Goal: Information Seeking & Learning: Learn about a topic

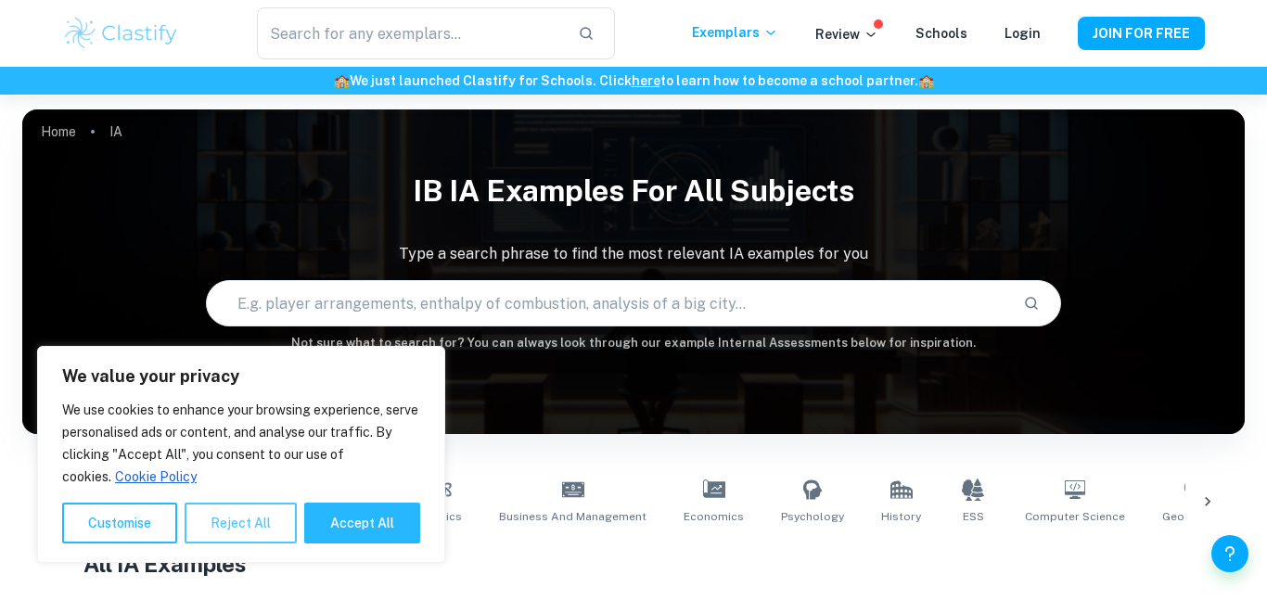
click at [232, 520] on button "Reject All" at bounding box center [241, 523] width 112 height 41
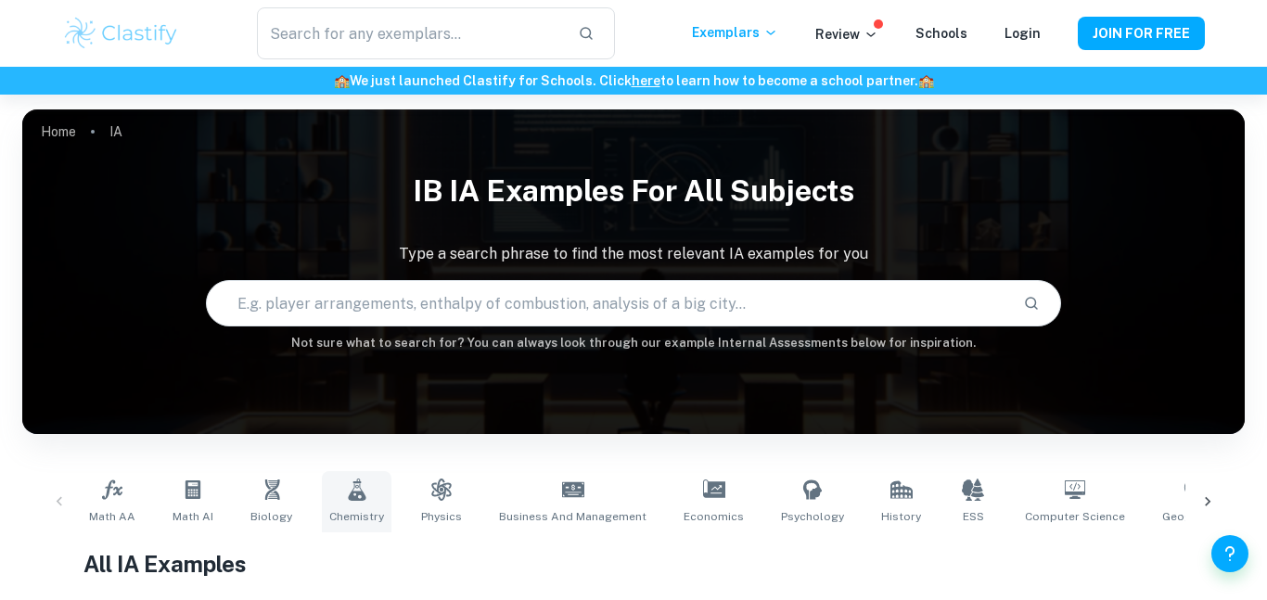
click at [365, 499] on link "Chemistry" at bounding box center [357, 501] width 70 height 61
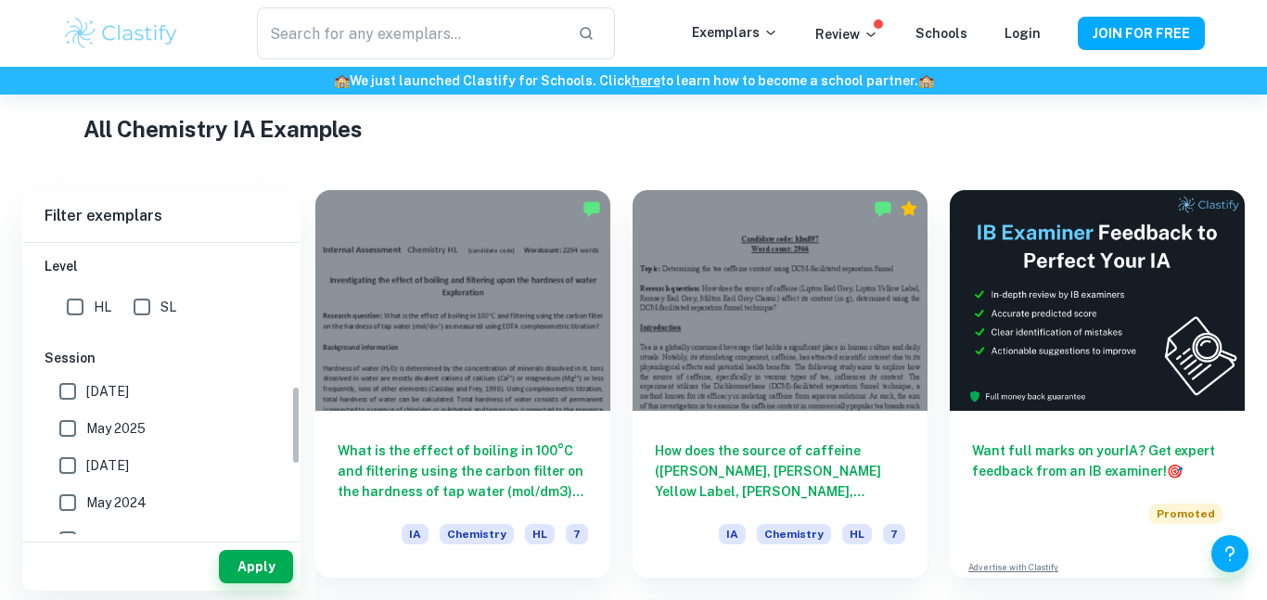
scroll to position [537, 0]
click at [137, 305] on input "SL" at bounding box center [141, 304] width 37 height 37
checkbox input "true"
click at [282, 576] on button "Apply" at bounding box center [256, 566] width 74 height 33
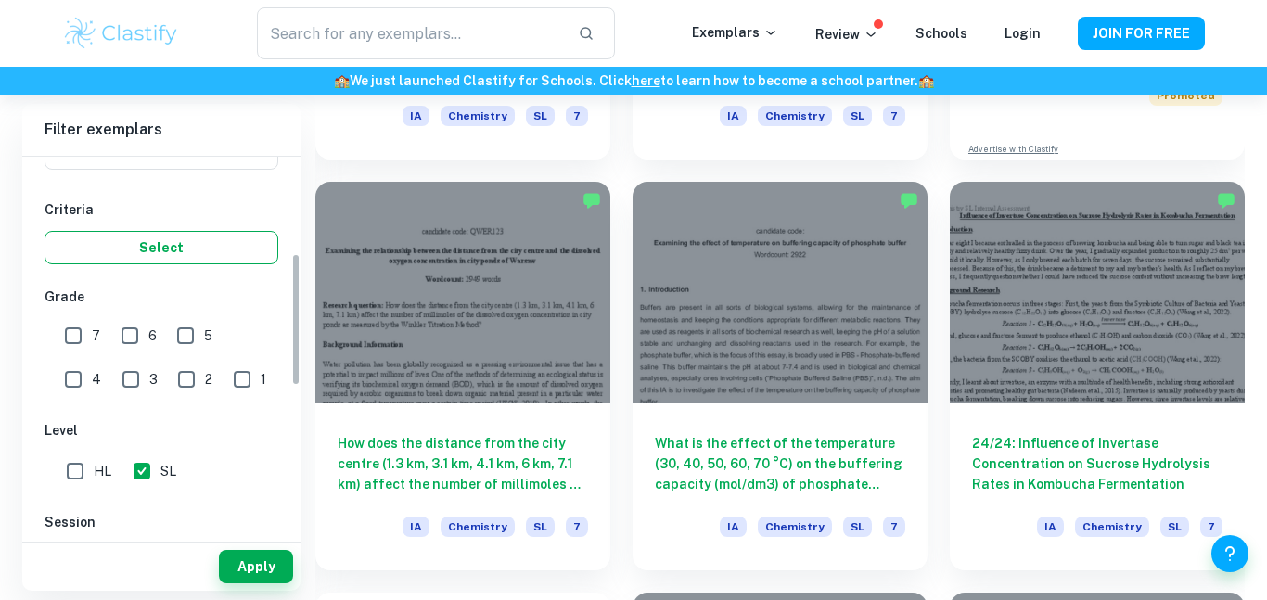
scroll to position [286, 0]
click at [224, 373] on input "1" at bounding box center [242, 377] width 37 height 37
click at [258, 568] on button "Apply" at bounding box center [256, 566] width 74 height 33
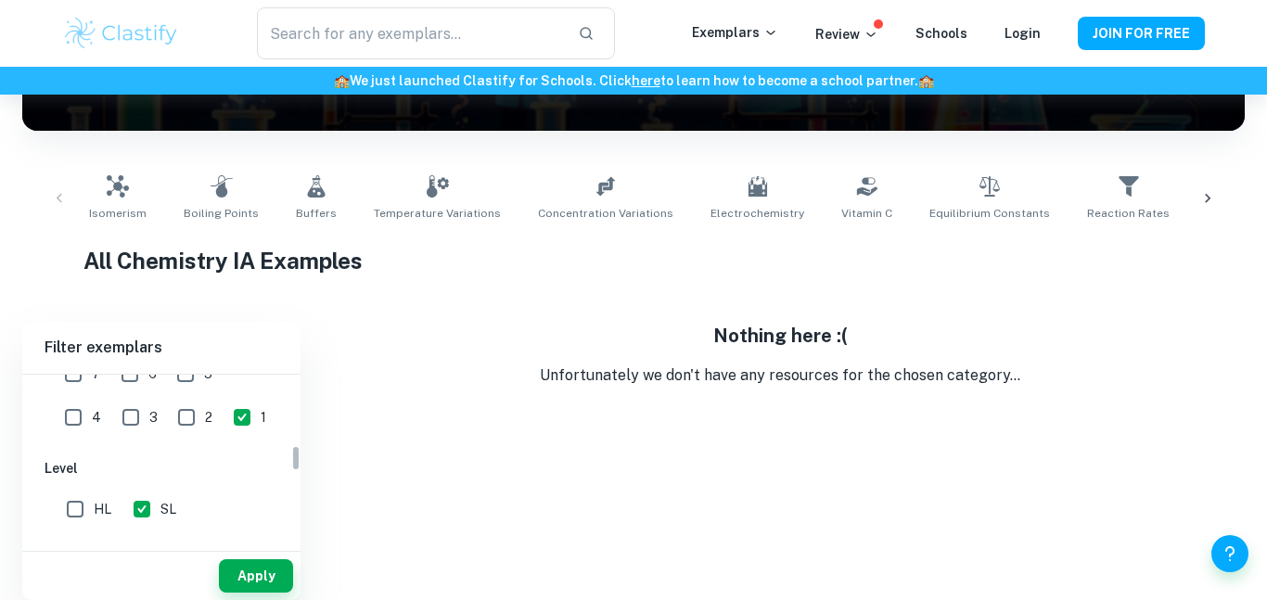
scroll to position [447, 0]
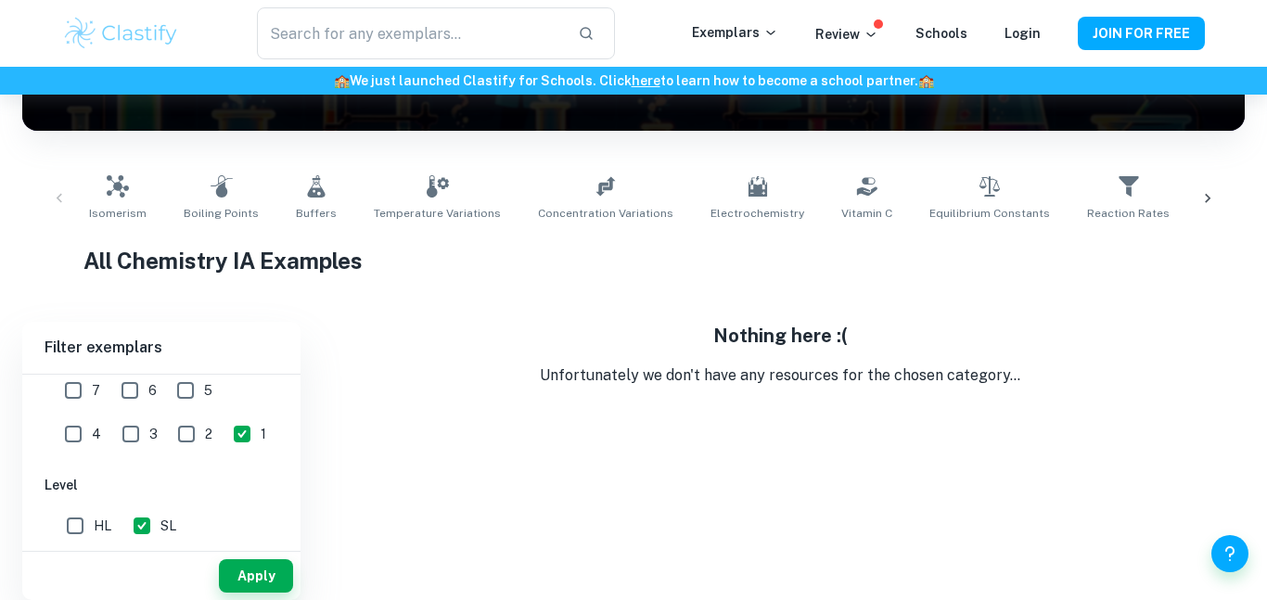
click at [224, 436] on input "1" at bounding box center [242, 434] width 37 height 37
checkbox input "false"
click at [168, 430] on input "2" at bounding box center [186, 434] width 37 height 37
checkbox input "true"
click at [241, 577] on button "Apply" at bounding box center [256, 575] width 74 height 33
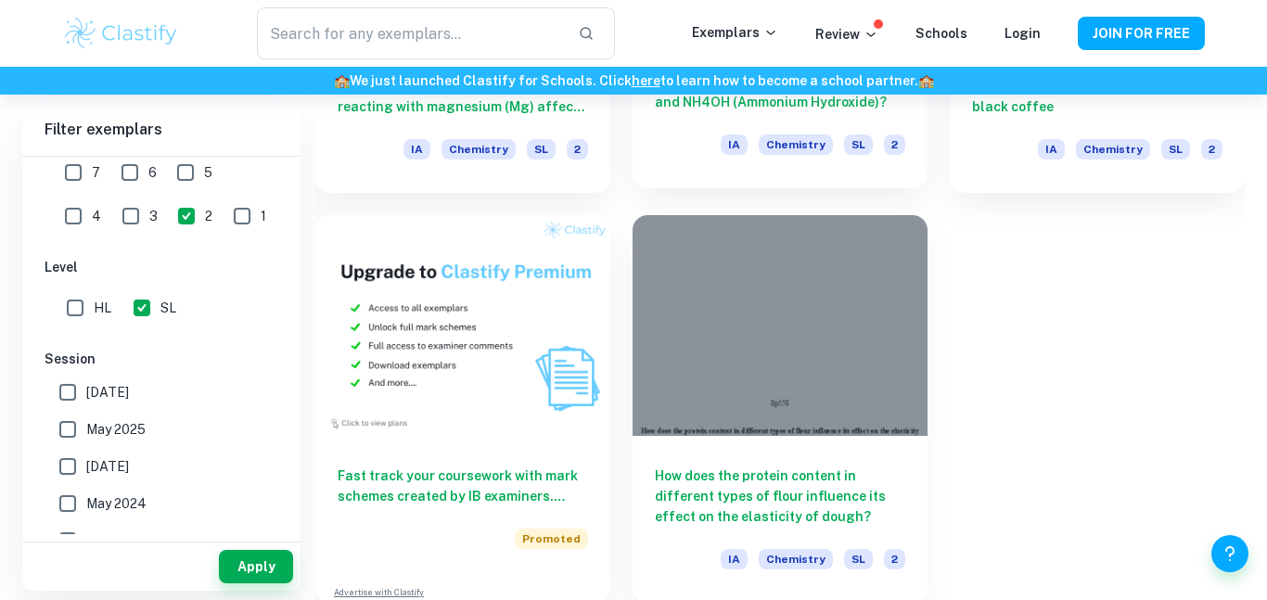
scroll to position [1235, 0]
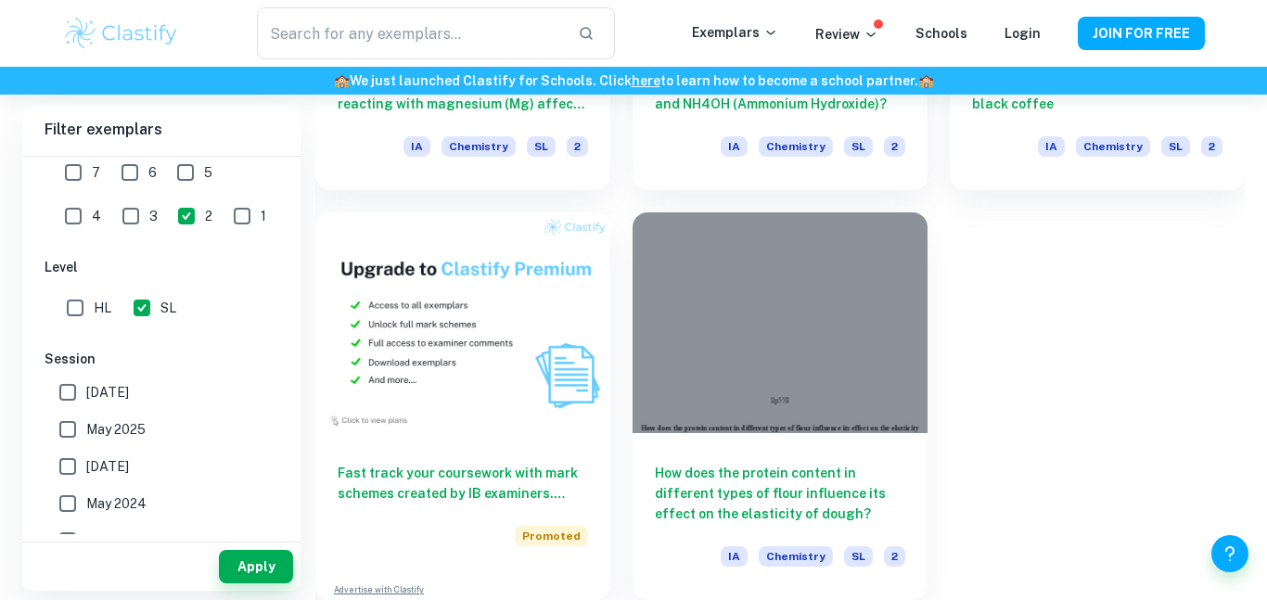
click at [112, 226] on input "3" at bounding box center [130, 216] width 37 height 37
checkbox input "true"
click at [168, 217] on input "2" at bounding box center [186, 216] width 37 height 37
checkbox input "false"
click at [242, 569] on button "Apply" at bounding box center [256, 566] width 74 height 33
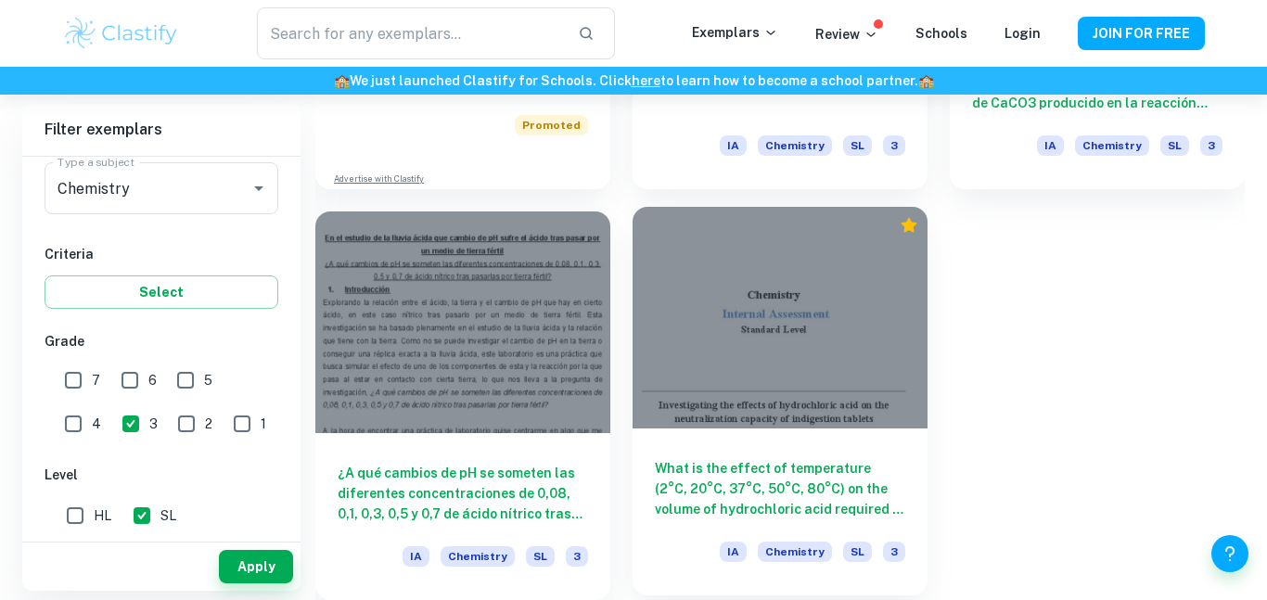
scroll to position [1644, 0]
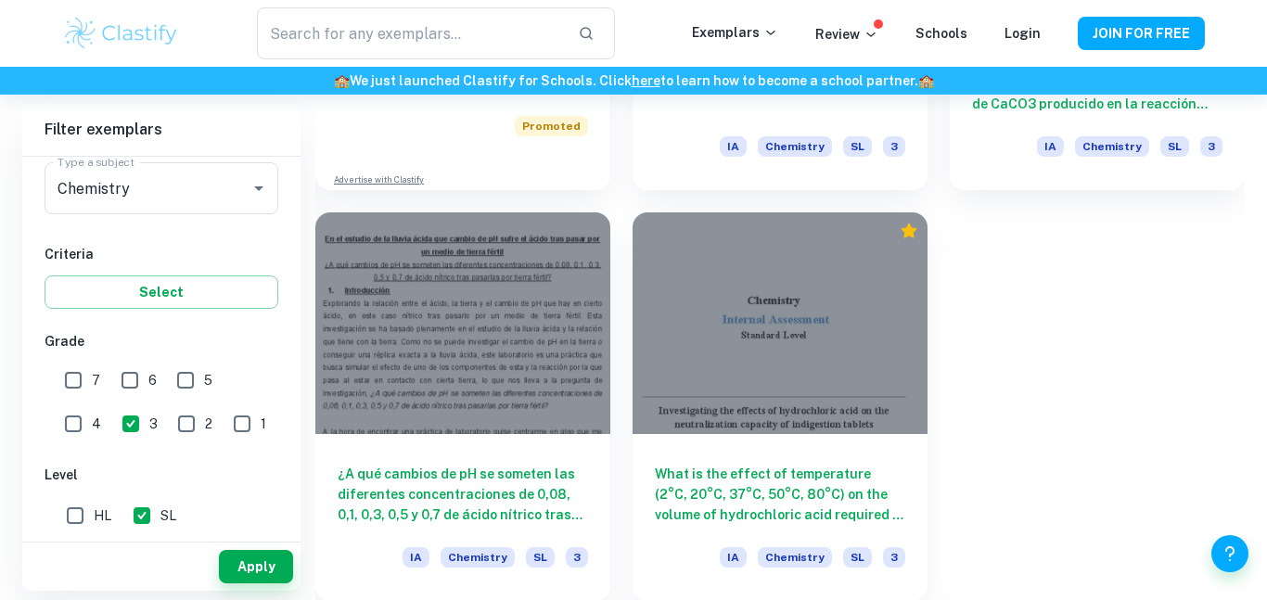
click at [92, 405] on input "4" at bounding box center [73, 423] width 37 height 37
checkbox input "true"
click at [112, 434] on input "3" at bounding box center [130, 423] width 37 height 37
checkbox input "false"
click at [268, 558] on button "Apply" at bounding box center [256, 566] width 74 height 33
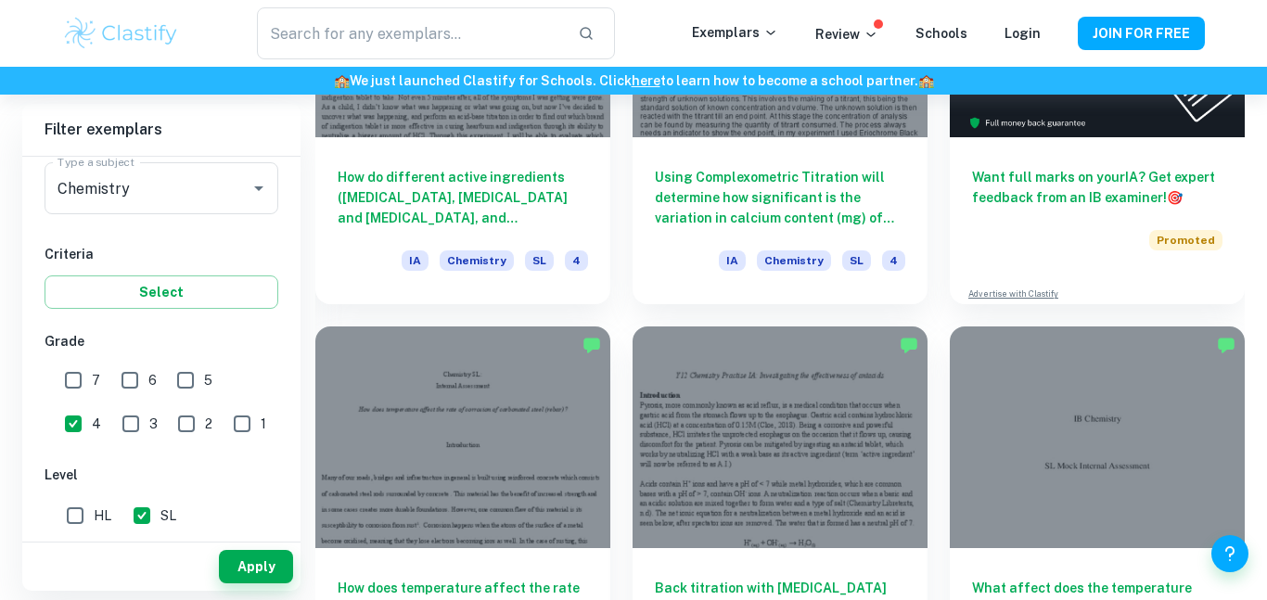
scroll to position [713, 0]
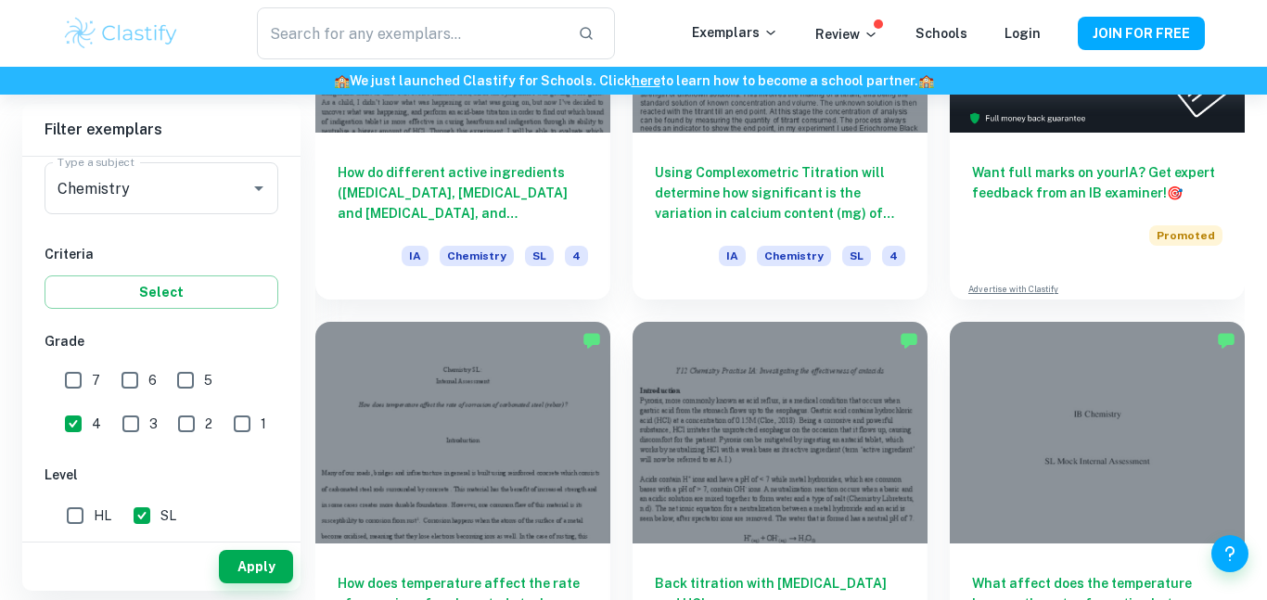
click at [179, 375] on input "5" at bounding box center [185, 380] width 37 height 37
checkbox input "true"
click at [92, 405] on input "4" at bounding box center [73, 423] width 37 height 37
checkbox input "false"
click at [290, 565] on button "Apply" at bounding box center [256, 566] width 74 height 33
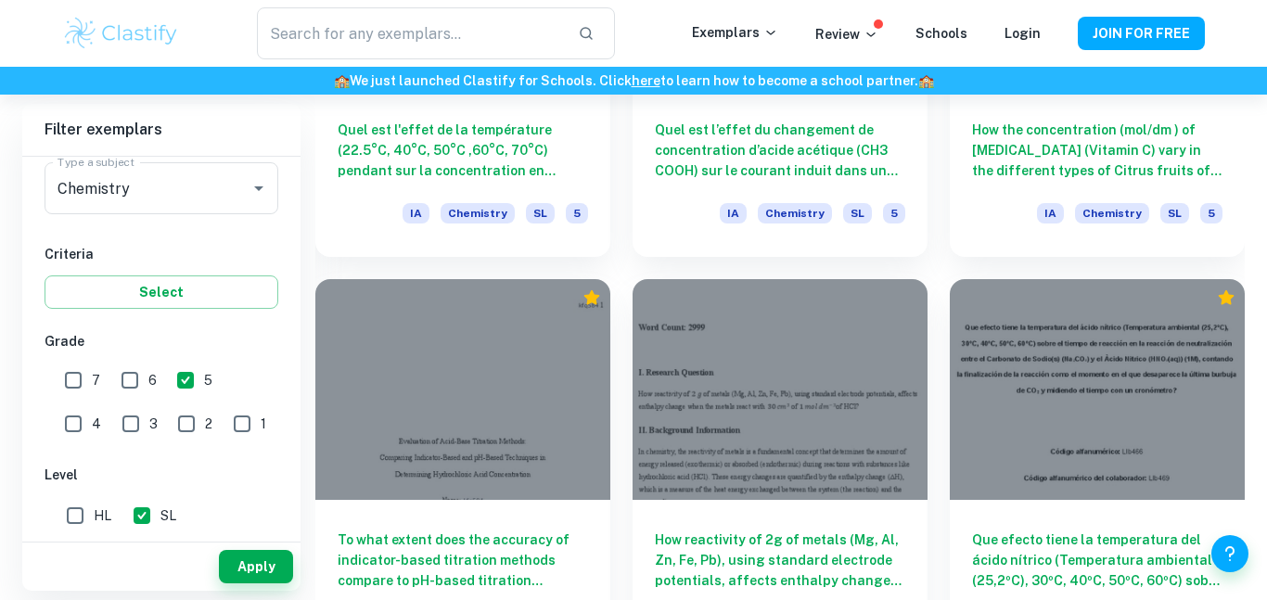
scroll to position [6161, 0]
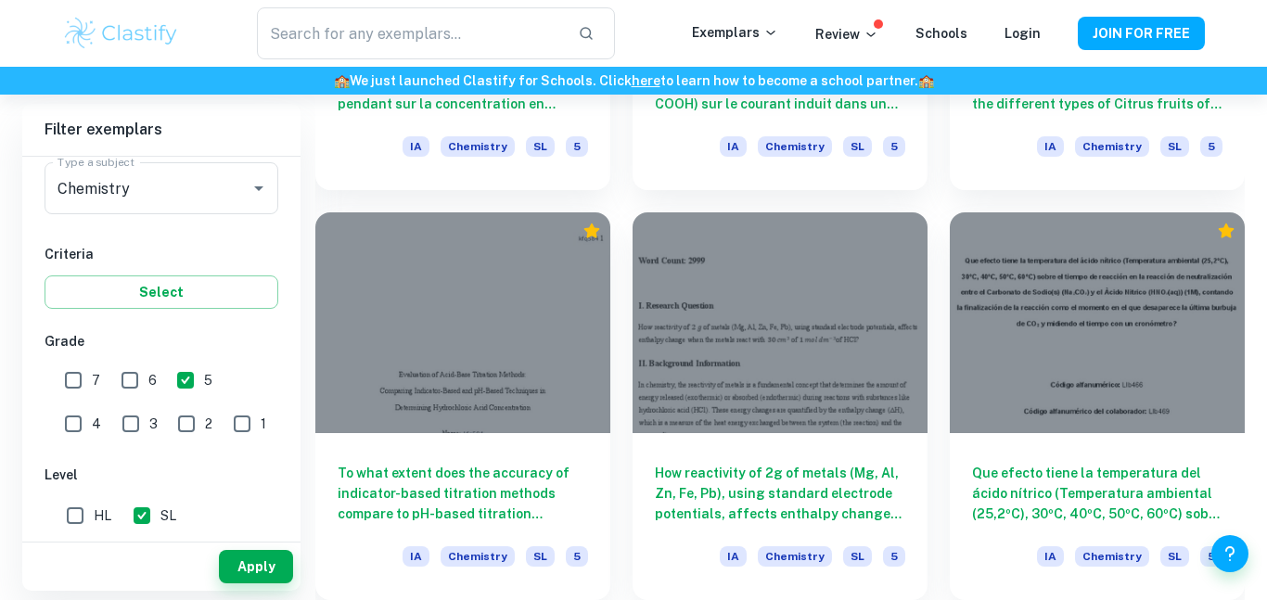
click at [129, 385] on input "6" at bounding box center [129, 380] width 37 height 37
checkbox input "true"
click at [200, 376] on input "5" at bounding box center [185, 380] width 37 height 37
checkbox input "false"
click at [274, 555] on button "Apply" at bounding box center [256, 566] width 74 height 33
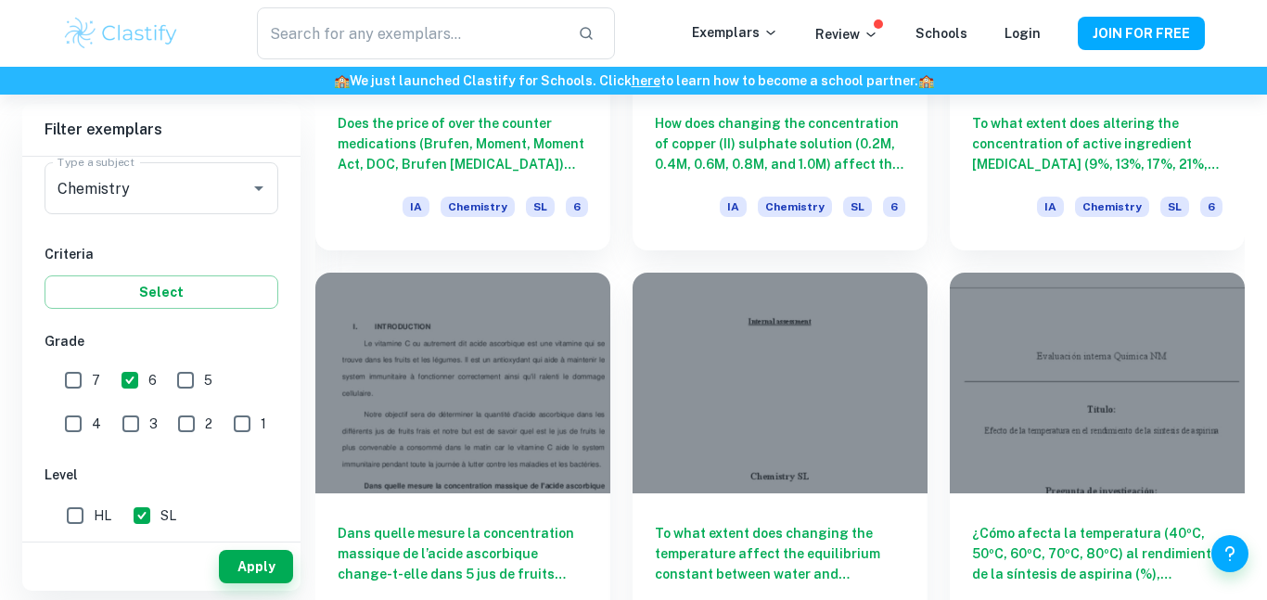
scroll to position [8624, 0]
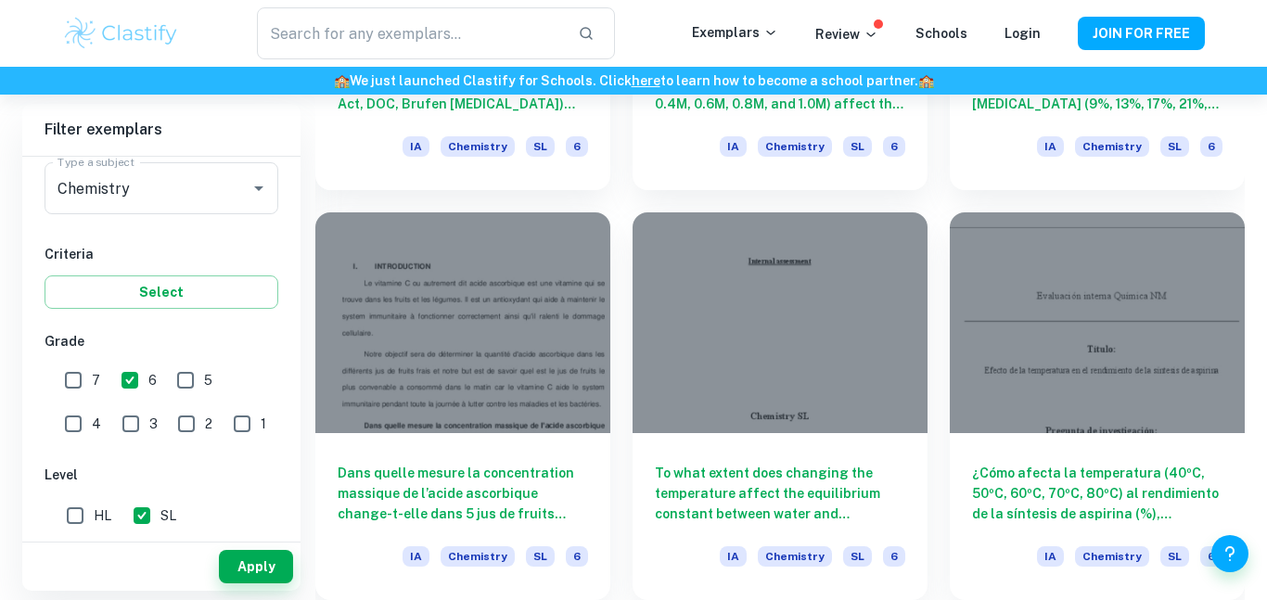
click at [69, 375] on input "7" at bounding box center [73, 380] width 37 height 37
checkbox input "true"
click at [135, 374] on input "6" at bounding box center [129, 380] width 37 height 37
checkbox input "false"
click at [263, 570] on button "Apply" at bounding box center [256, 566] width 74 height 33
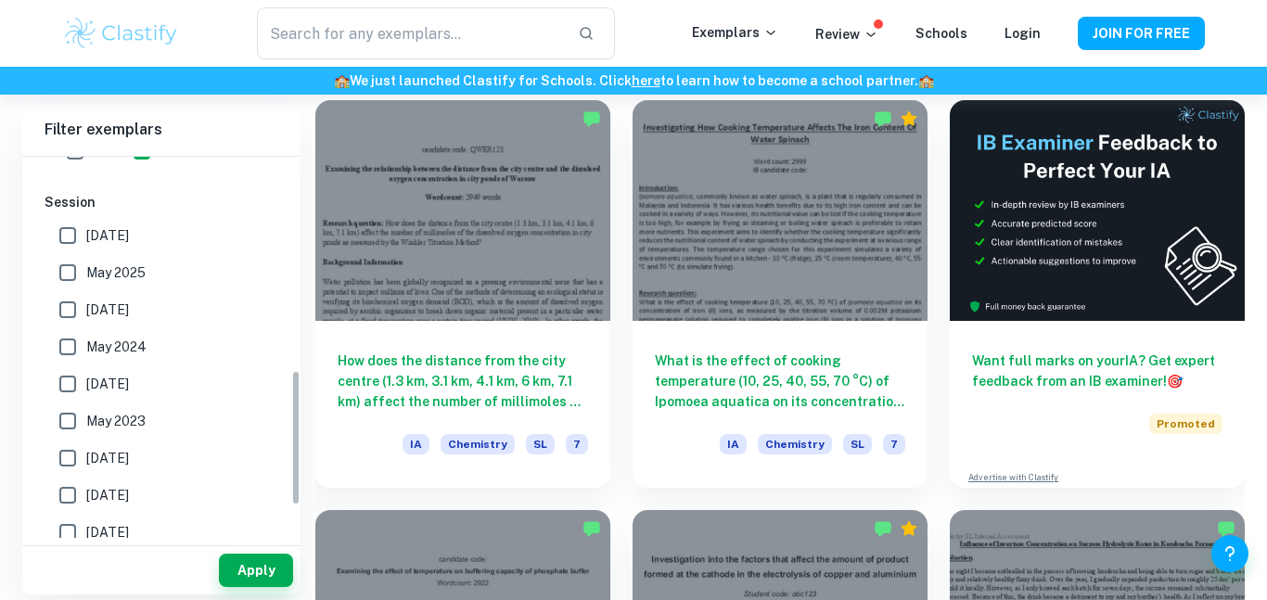
scroll to position [601, 0]
click at [70, 276] on input "May 2025" at bounding box center [67, 275] width 37 height 37
click at [250, 570] on button "Apply" at bounding box center [256, 570] width 74 height 33
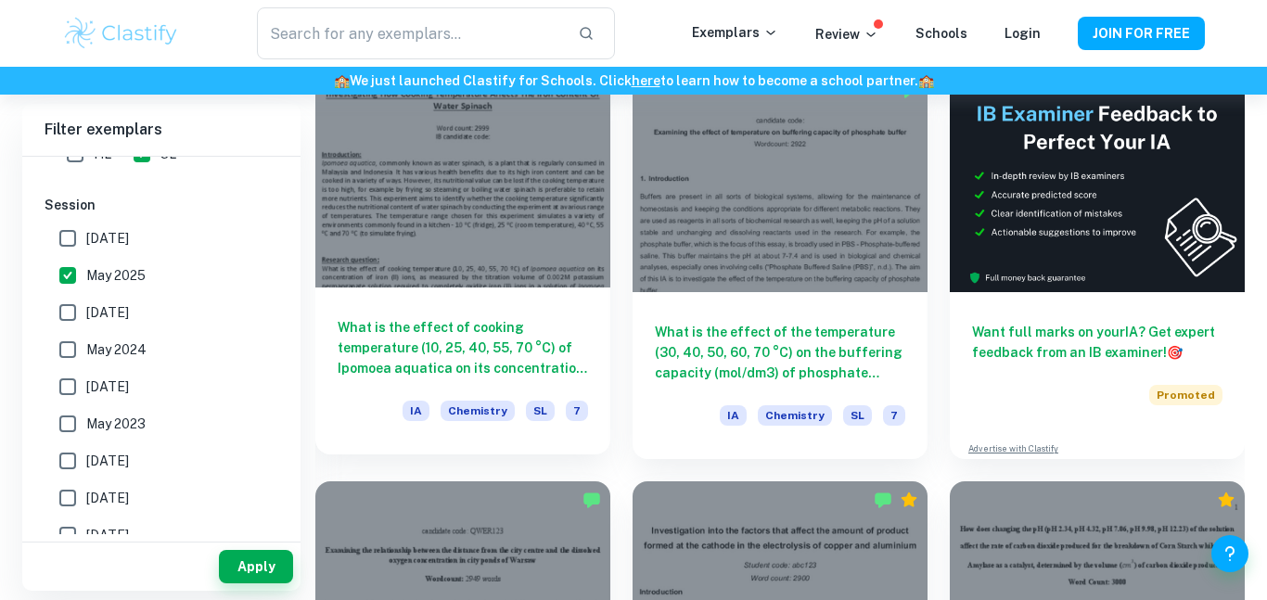
scroll to position [561, 0]
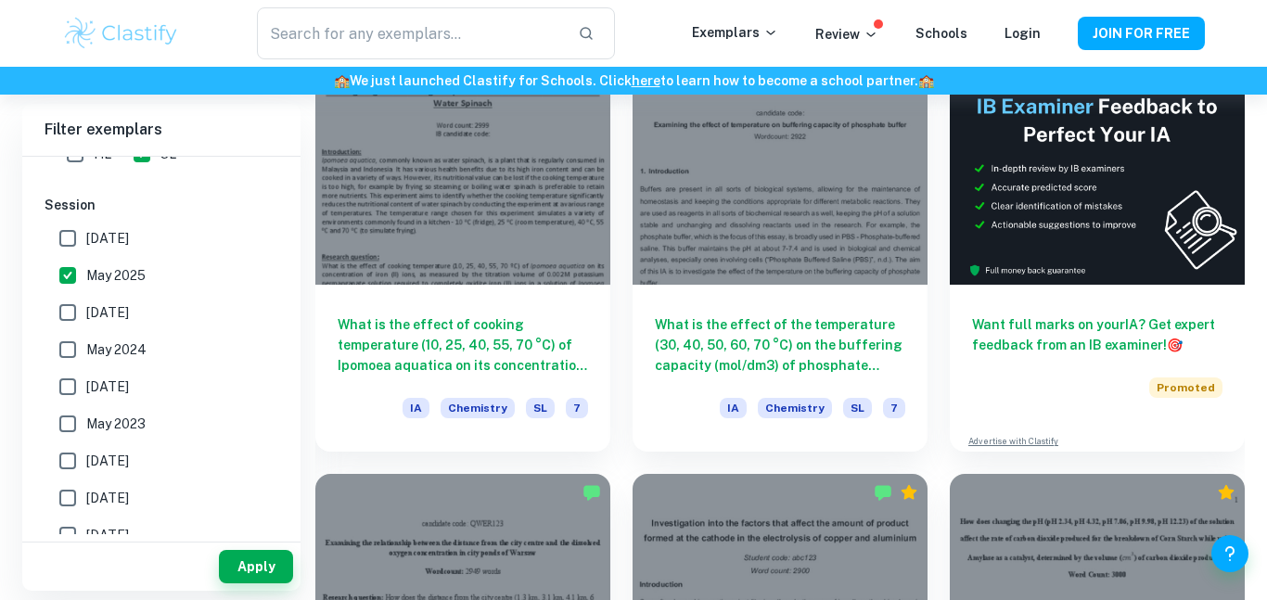
click at [83, 278] on input "May 2025" at bounding box center [67, 275] width 37 height 37
checkbox input "false"
click at [63, 250] on input "[DATE]" at bounding box center [67, 238] width 37 height 37
click at [279, 544] on div "Apply" at bounding box center [161, 567] width 278 height 48
click at [284, 568] on button "Apply" at bounding box center [256, 566] width 74 height 33
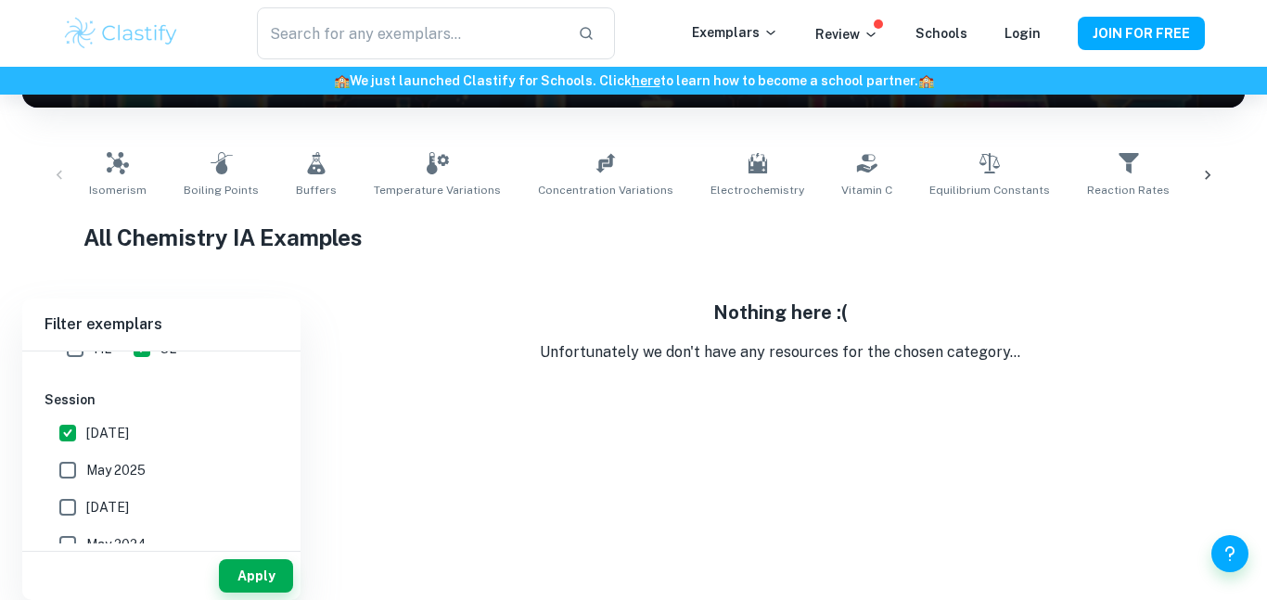
scroll to position [303, 0]
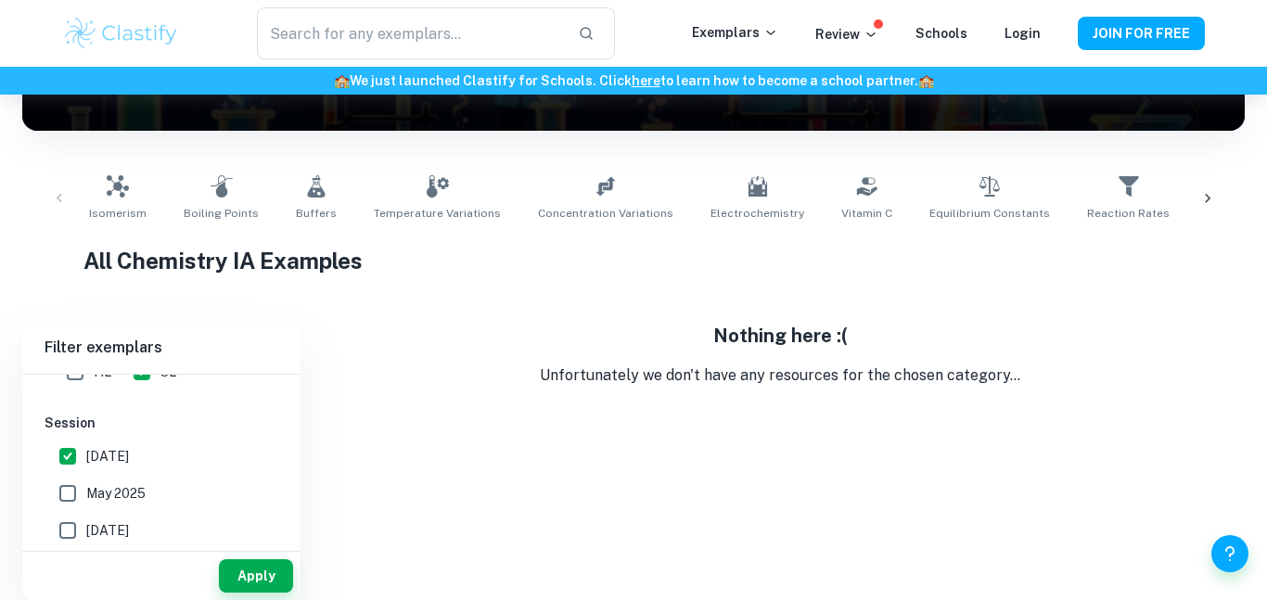
click at [109, 458] on span "[DATE]" at bounding box center [107, 456] width 43 height 20
click at [86, 458] on input "[DATE]" at bounding box center [67, 456] width 37 height 37
checkbox input "false"
click at [275, 589] on button "Apply" at bounding box center [256, 575] width 74 height 33
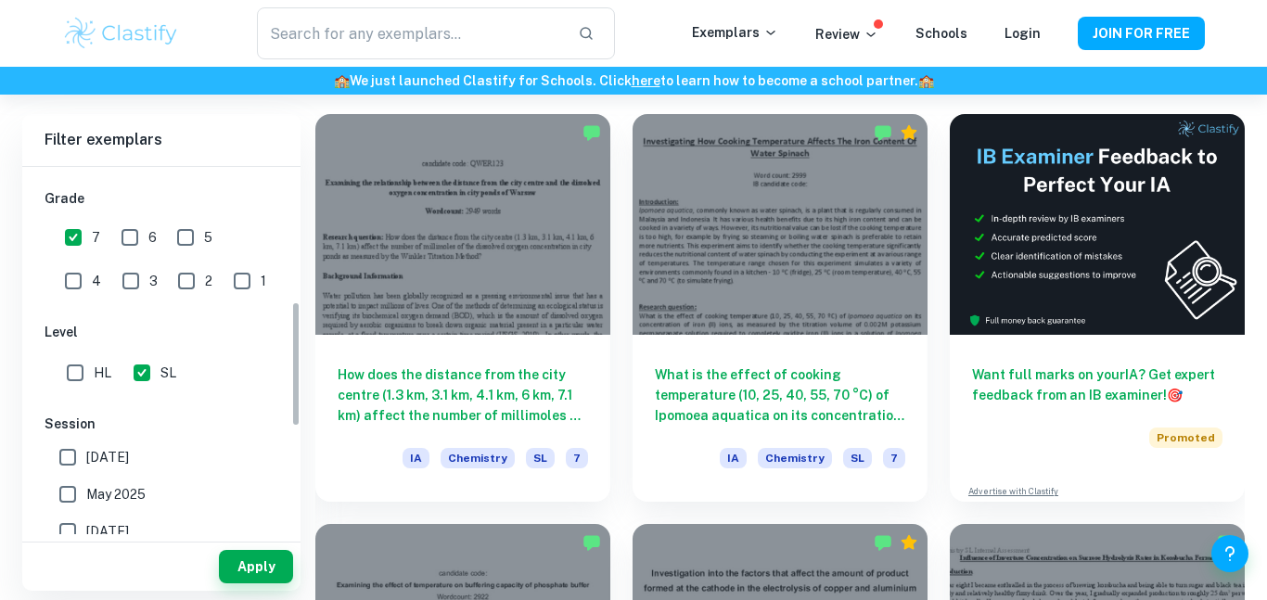
scroll to position [0, 0]
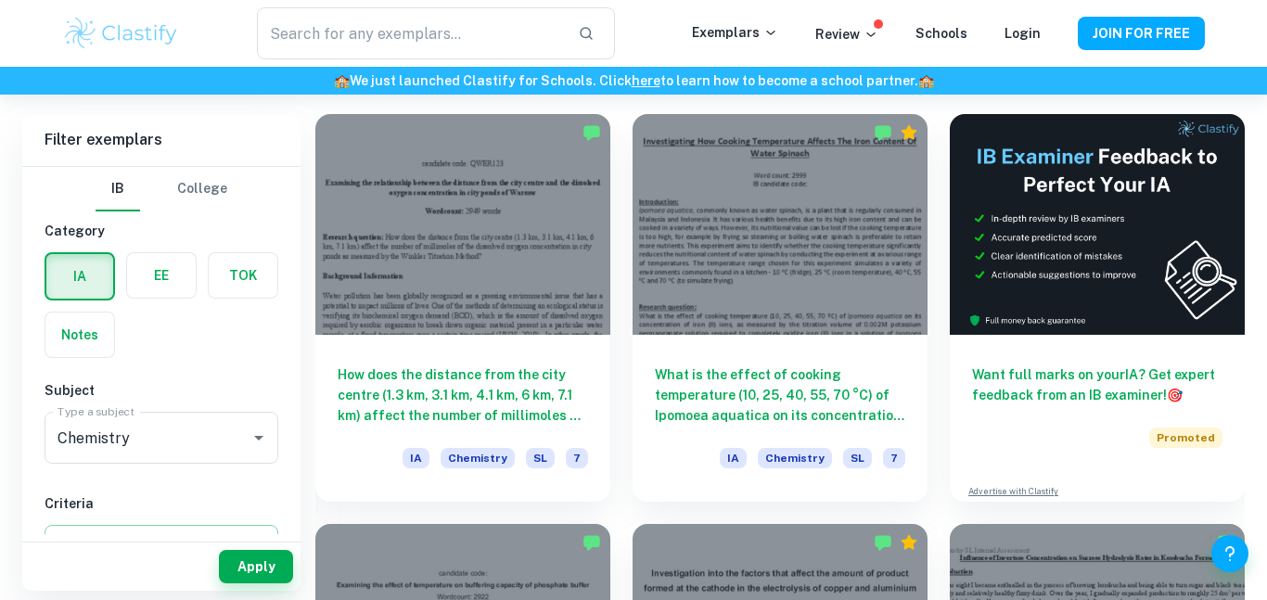
click at [185, 294] on label "button" at bounding box center [161, 275] width 69 height 45
click at [0, 0] on input "radio" at bounding box center [0, 0] width 0 height 0
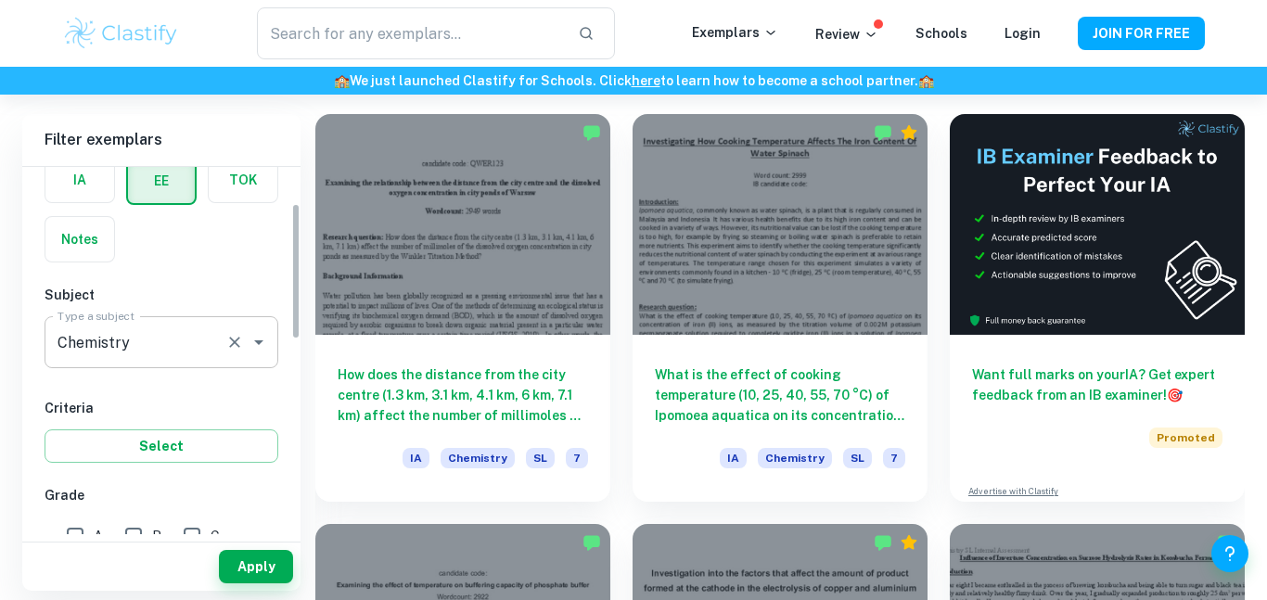
scroll to position [98, 0]
click at [261, 579] on button "Apply" at bounding box center [256, 566] width 74 height 33
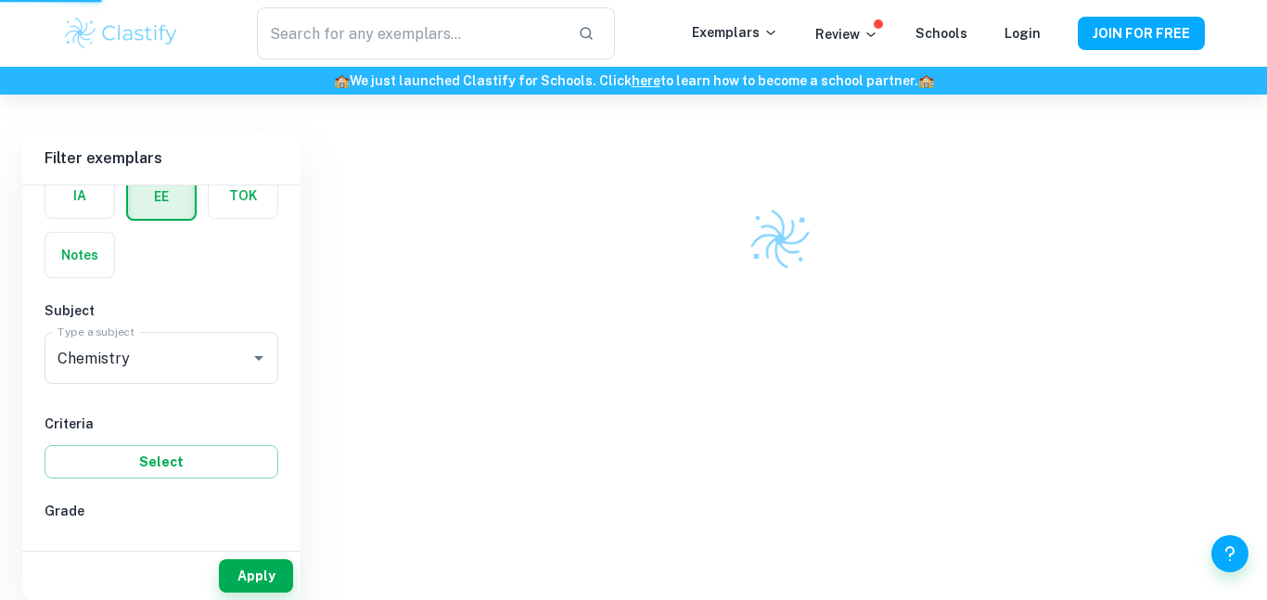
scroll to position [474, 0]
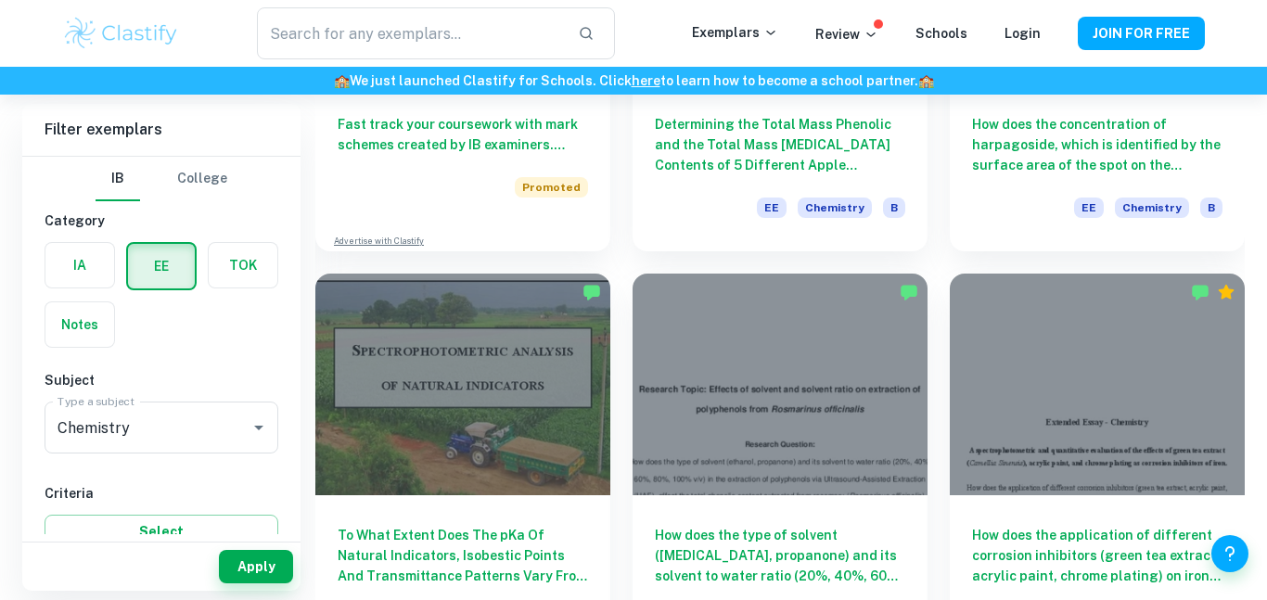
click at [253, 268] on label "button" at bounding box center [243, 265] width 69 height 45
click at [0, 0] on input "radio" at bounding box center [0, 0] width 0 height 0
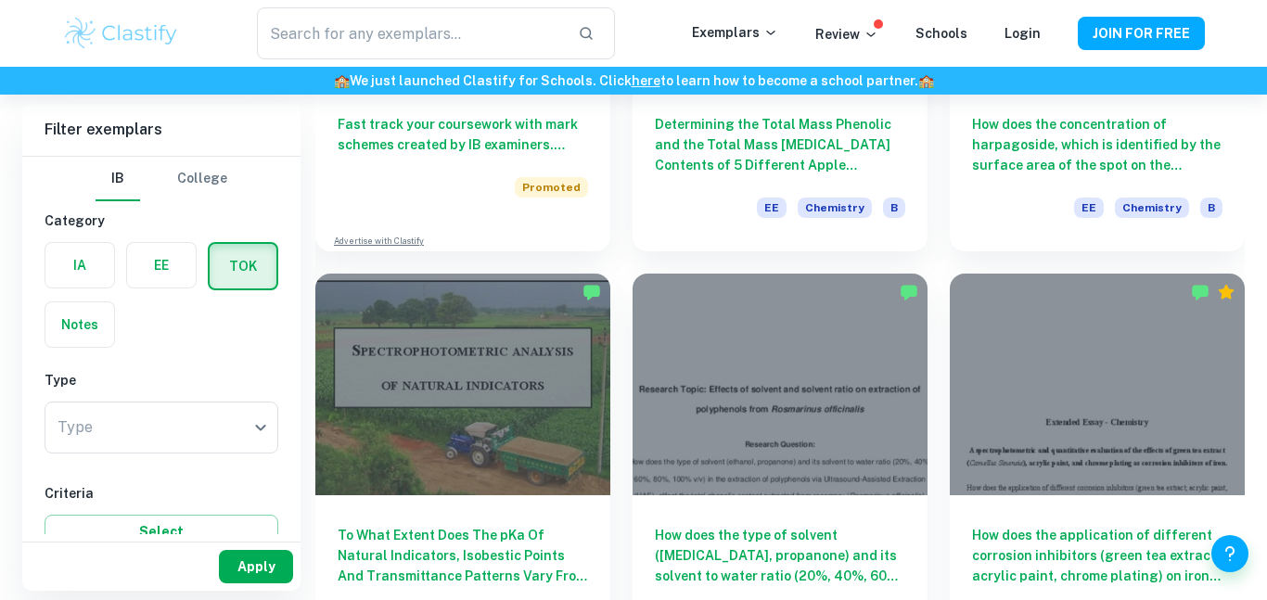
click at [249, 568] on button "Apply" at bounding box center [256, 566] width 74 height 33
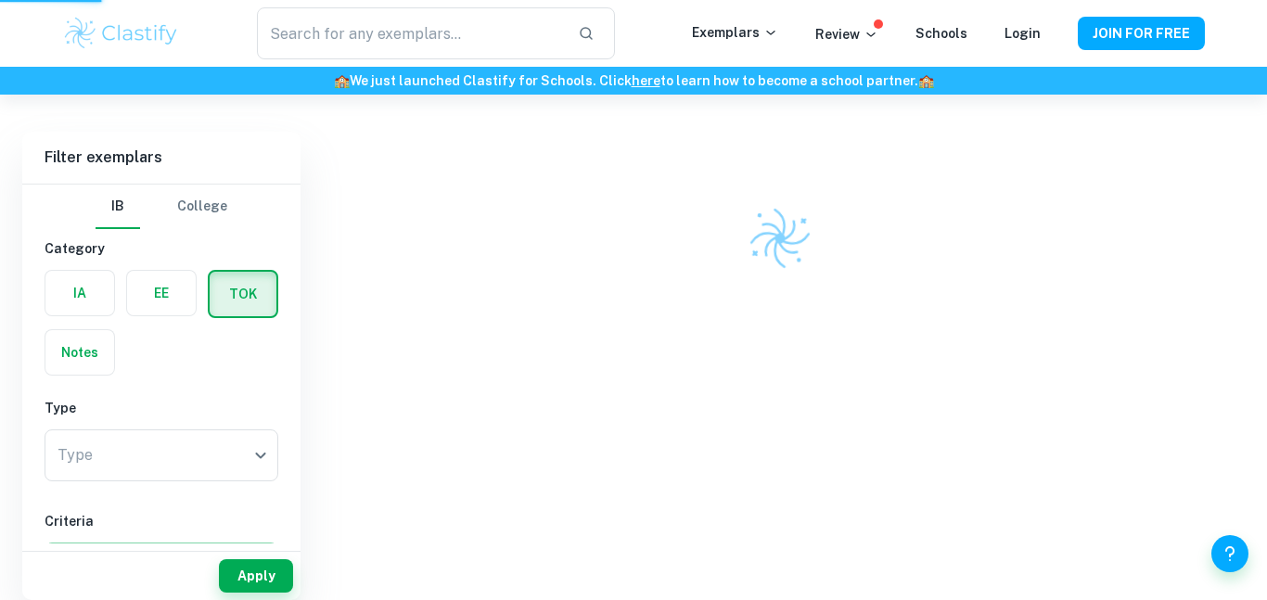
scroll to position [104, 0]
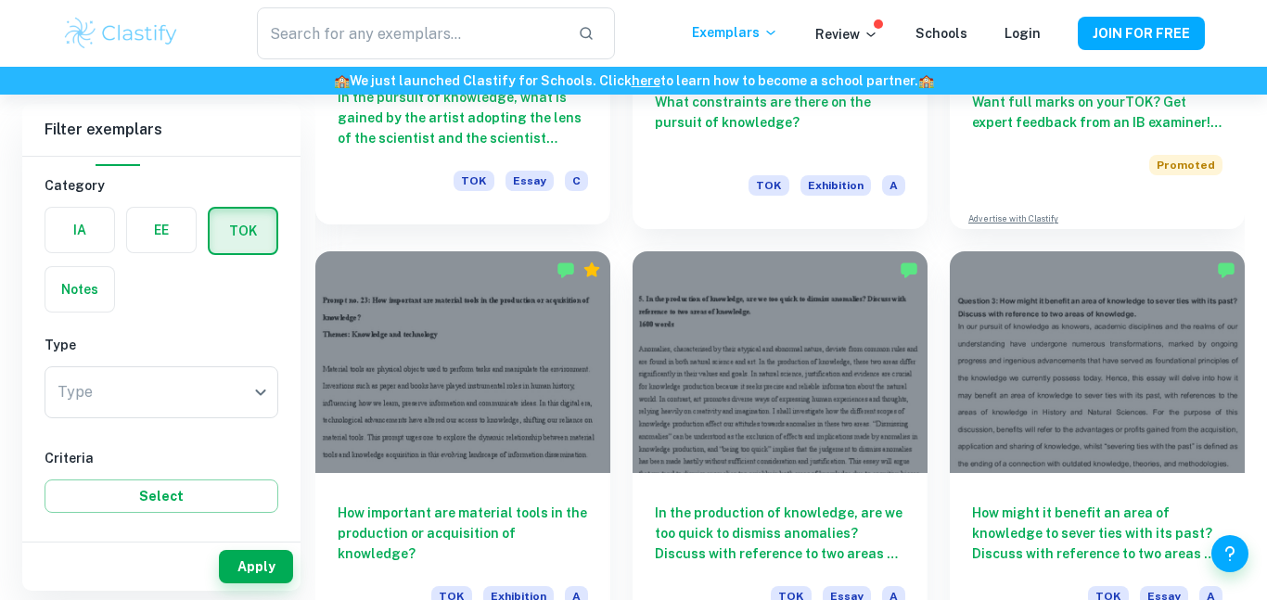
scroll to position [694, 0]
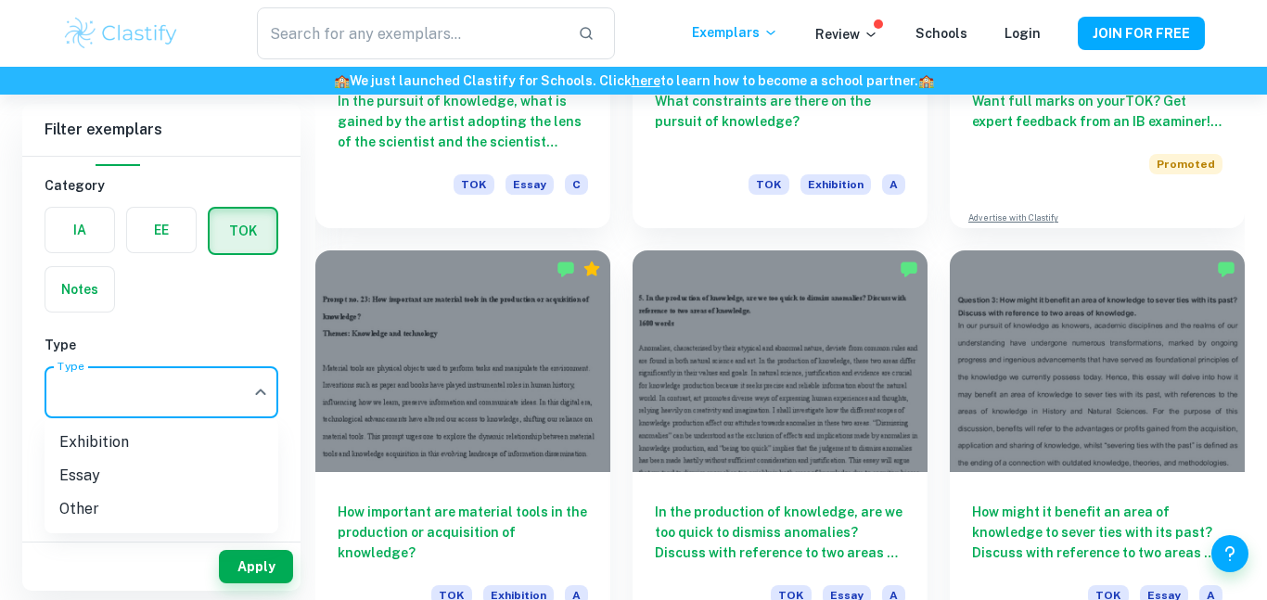
click at [261, 405] on div at bounding box center [633, 300] width 1267 height 600
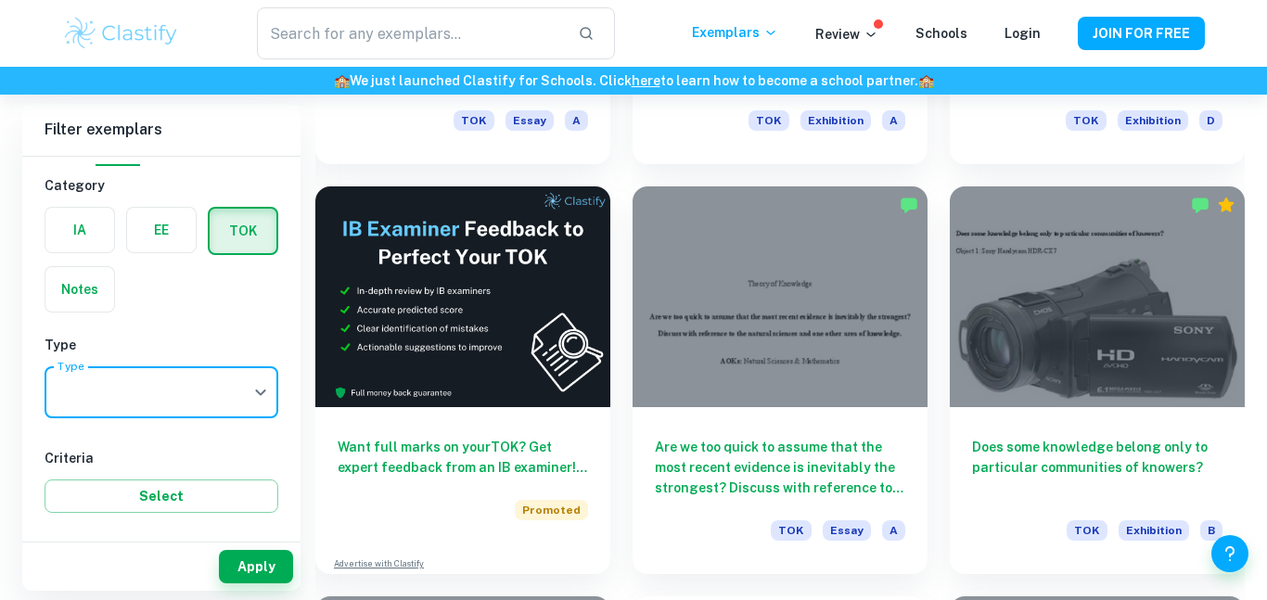
scroll to position [2821, 0]
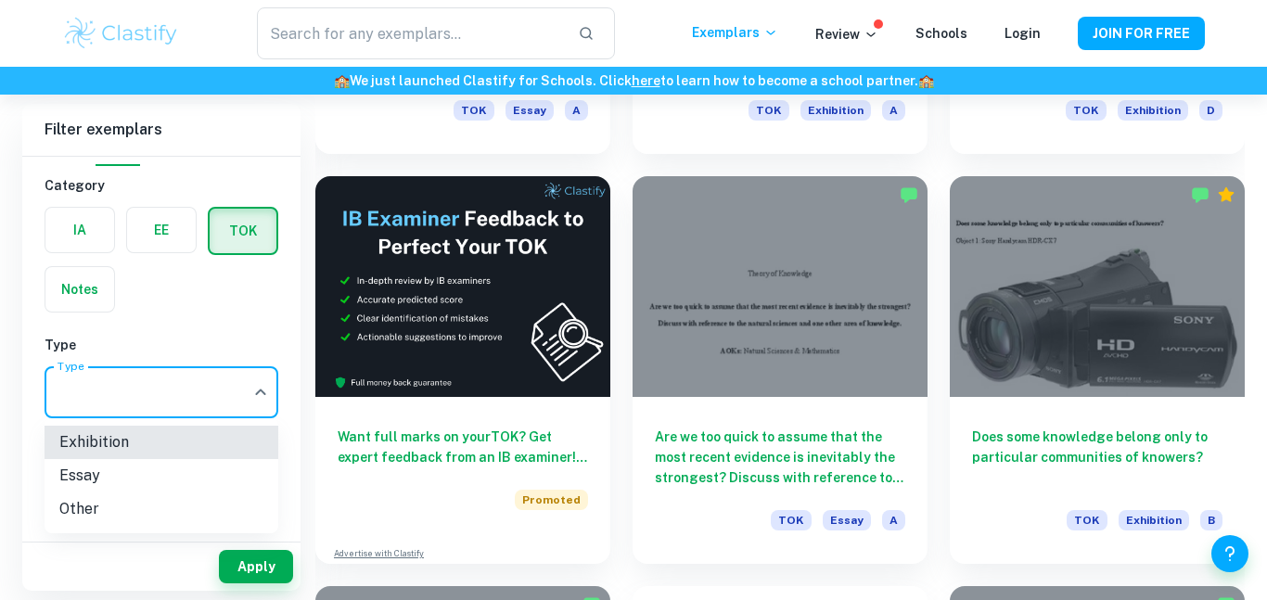
click at [284, 326] on div at bounding box center [633, 300] width 1267 height 600
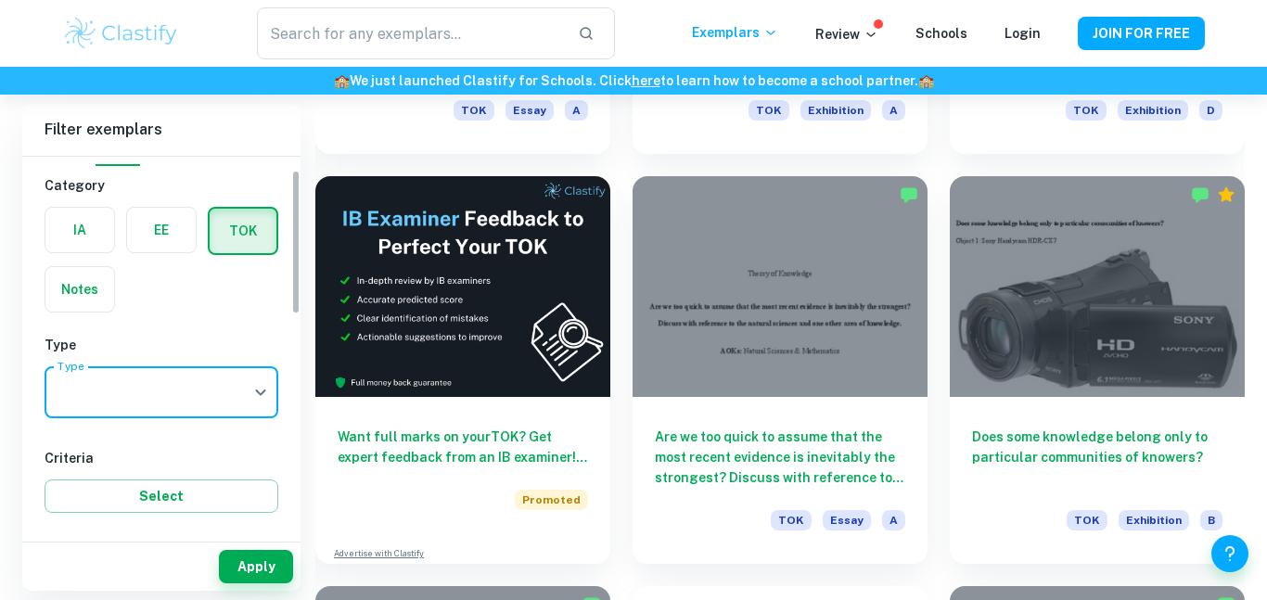
click at [62, 219] on label "button" at bounding box center [79, 230] width 69 height 45
click at [0, 0] on input "radio" at bounding box center [0, 0] width 0 height 0
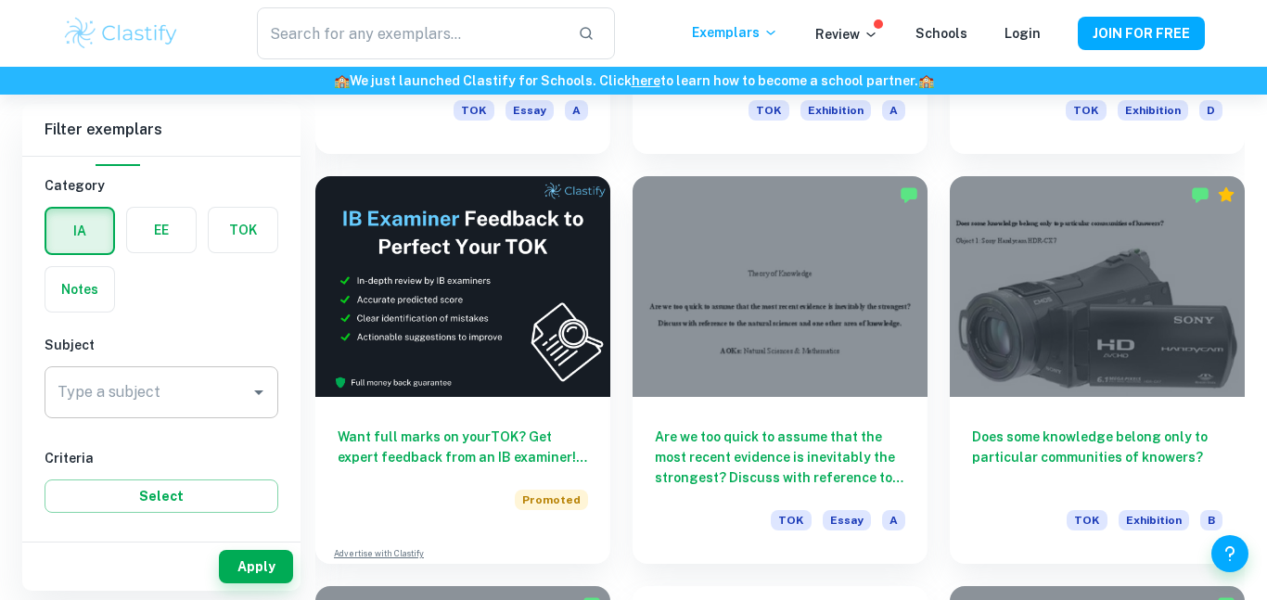
click at [168, 386] on input "Type a subject" at bounding box center [147, 392] width 189 height 35
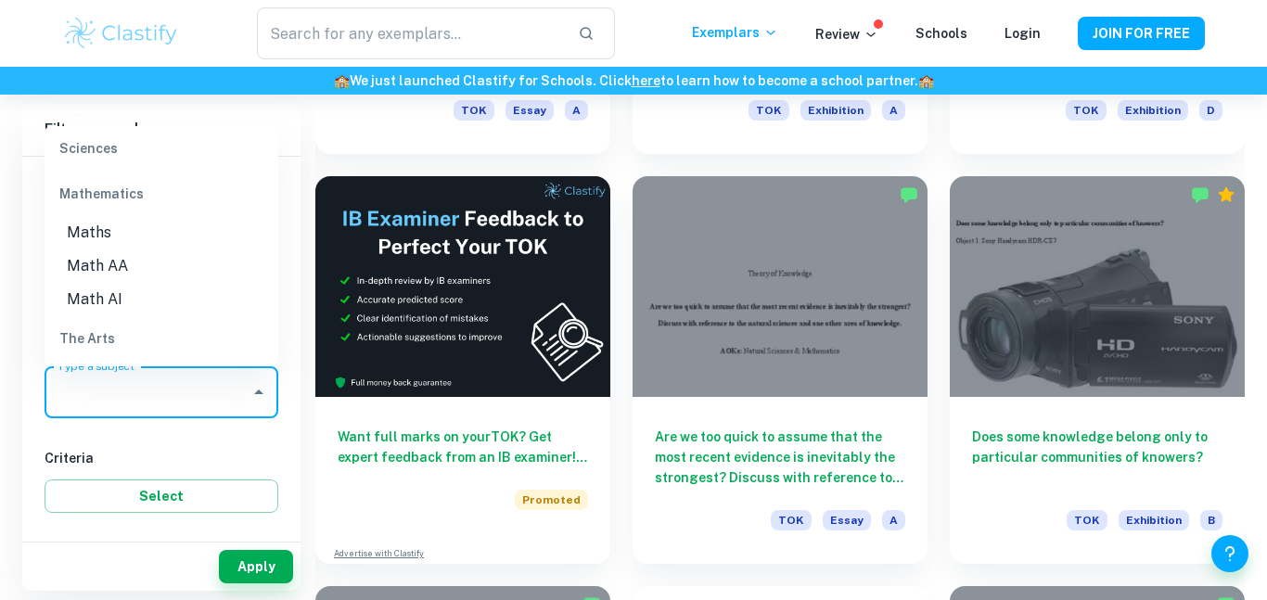
scroll to position [2502, 0]
click at [101, 248] on li "Math AA" at bounding box center [162, 264] width 234 height 33
type input "Math AA"
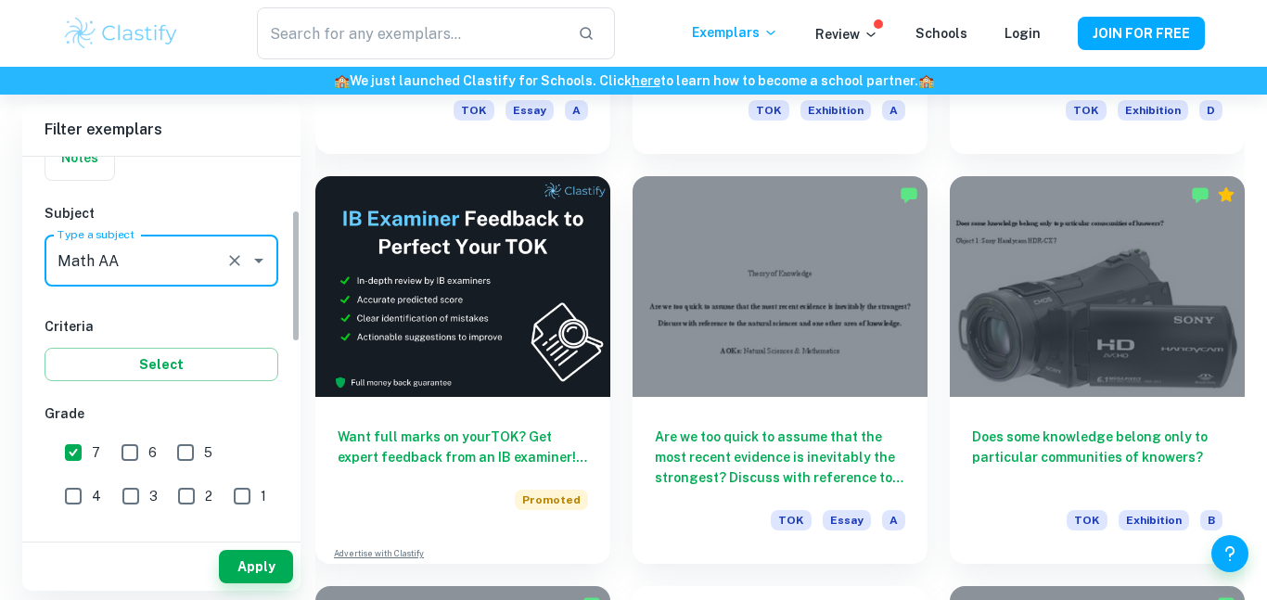
scroll to position [148, 0]
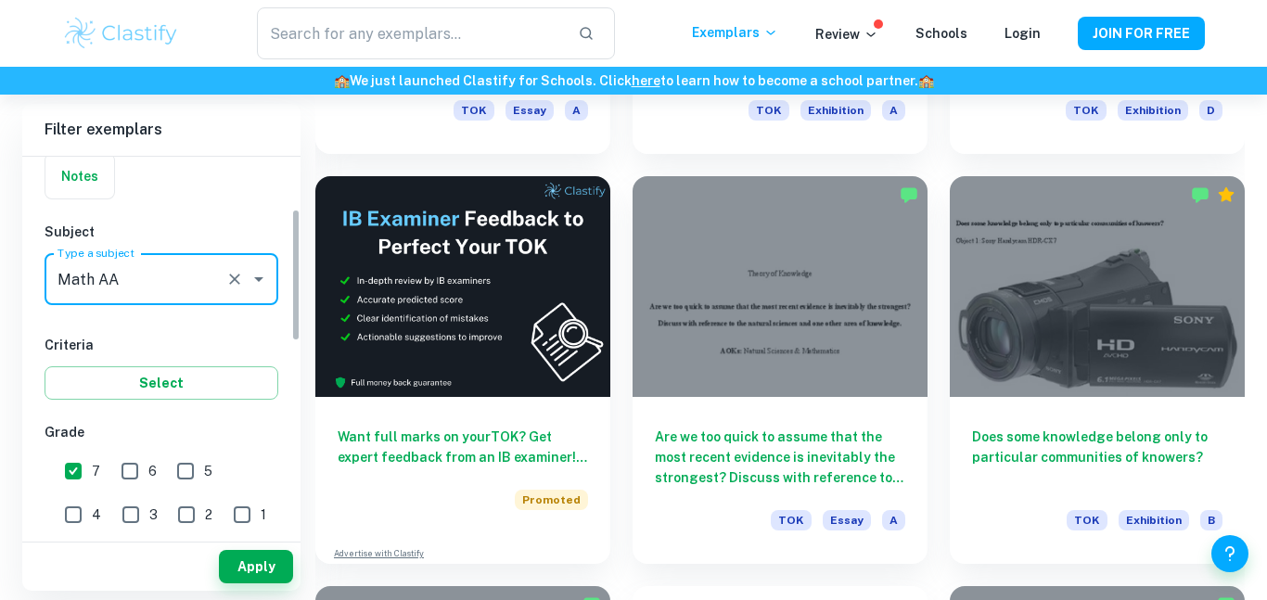
click at [71, 468] on input "7" at bounding box center [73, 471] width 37 height 37
checkbox input "false"
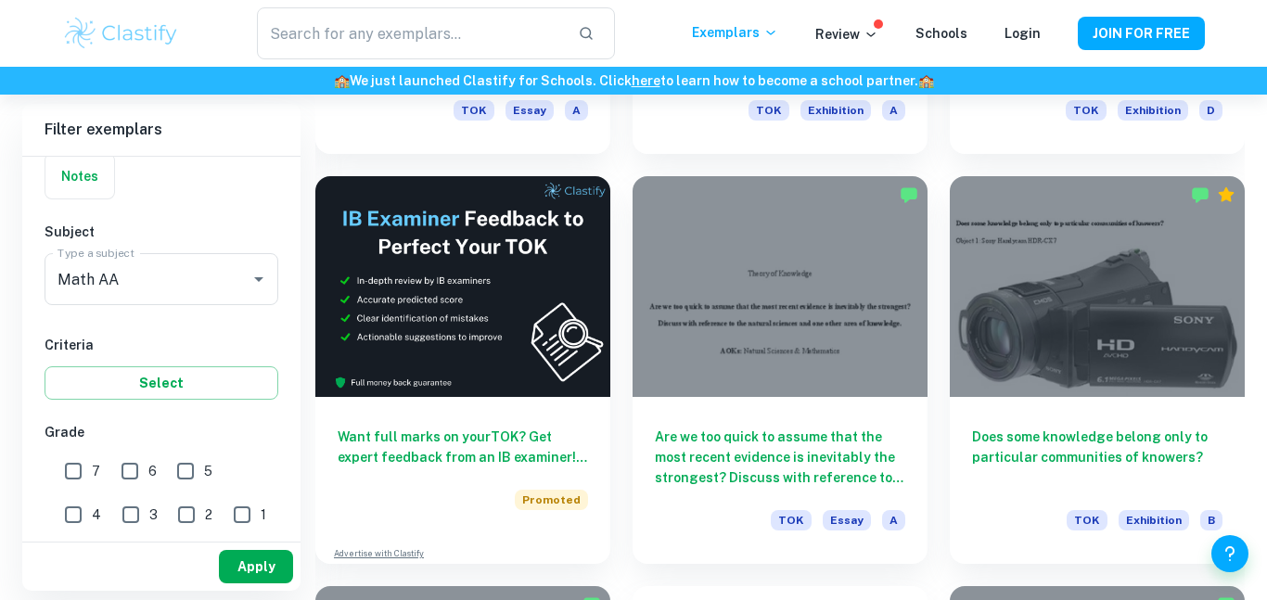
click at [245, 551] on button "Apply" at bounding box center [256, 566] width 74 height 33
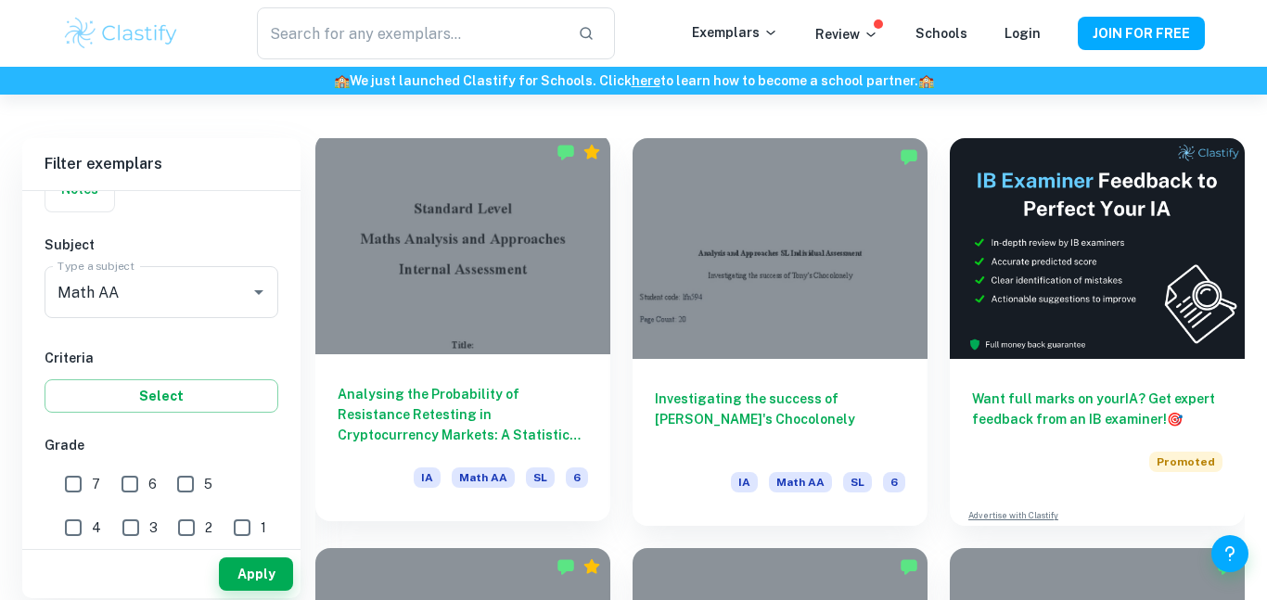
scroll to position [494, 0]
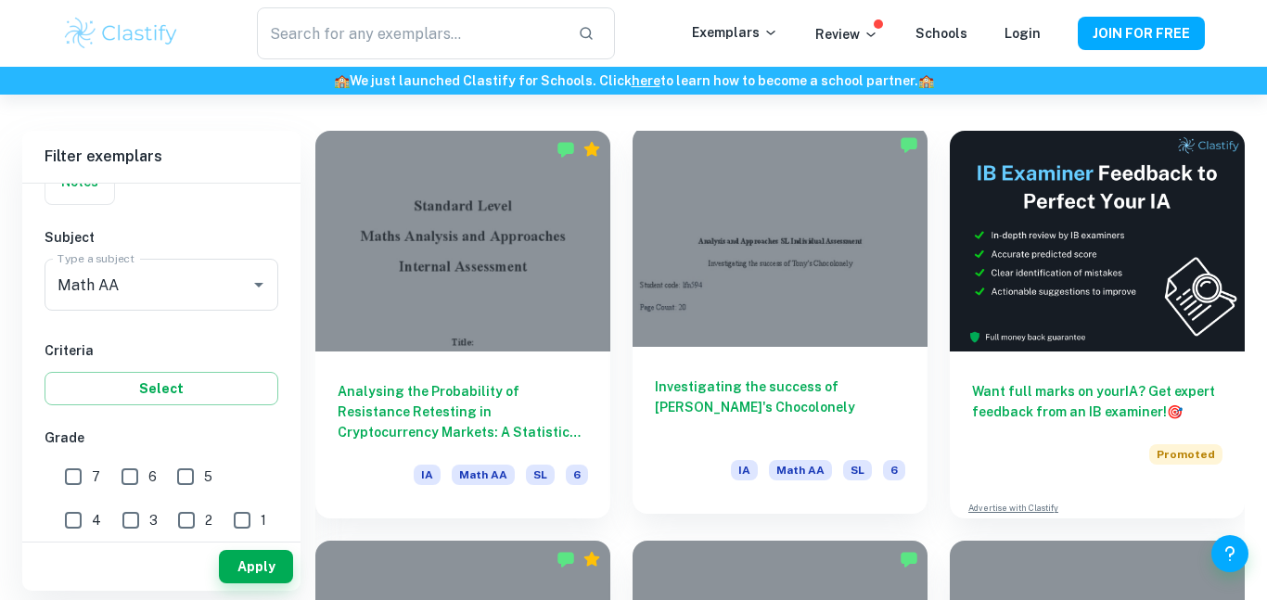
click at [725, 230] on div at bounding box center [780, 236] width 295 height 221
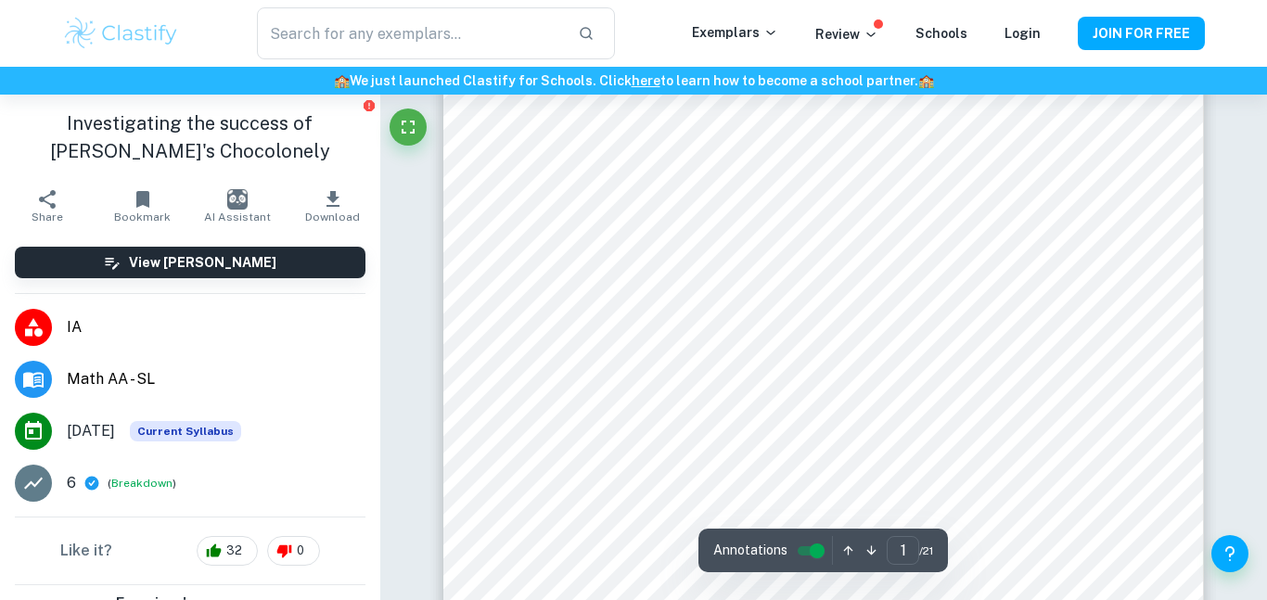
scroll to position [78, 0]
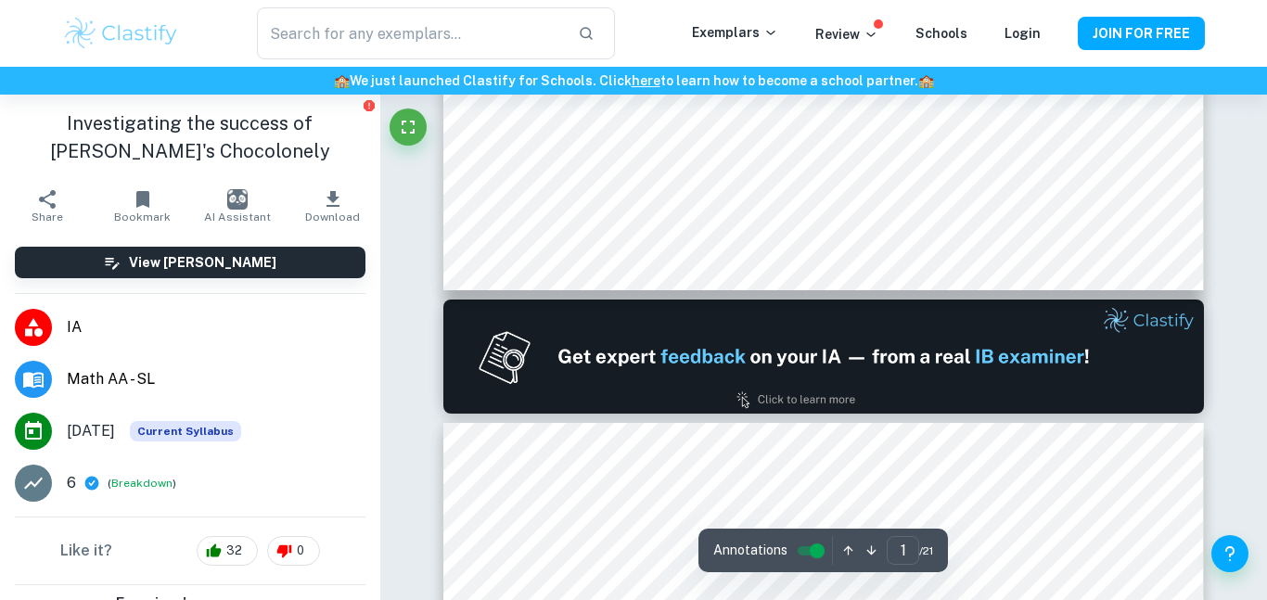
type input "2"
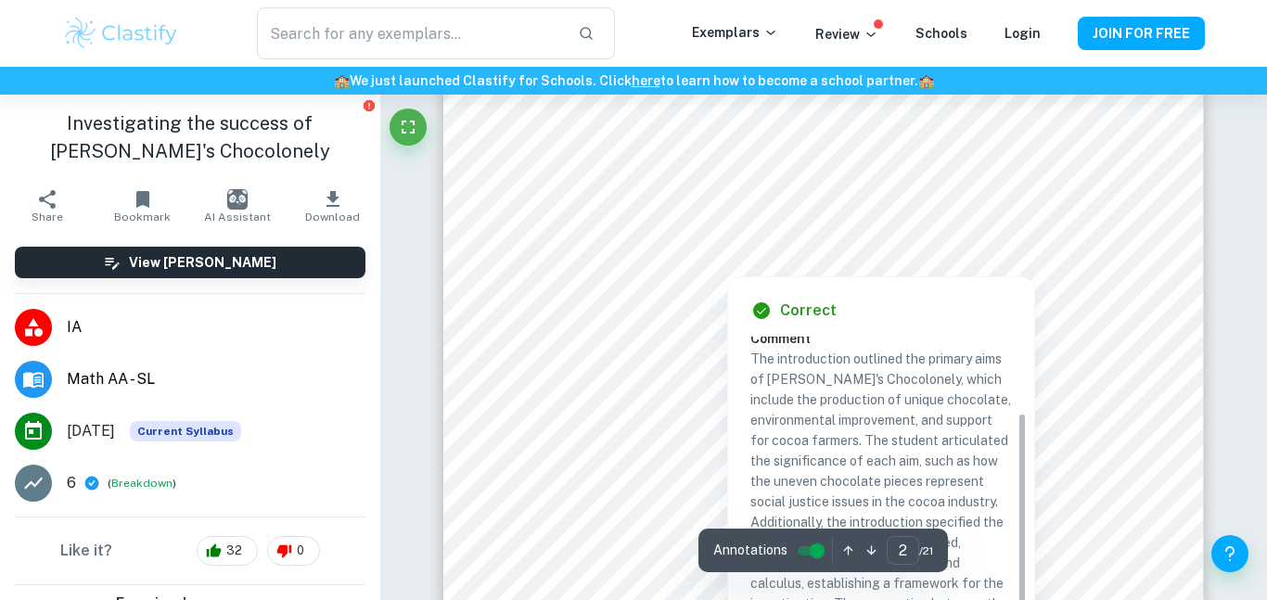
scroll to position [1605, 0]
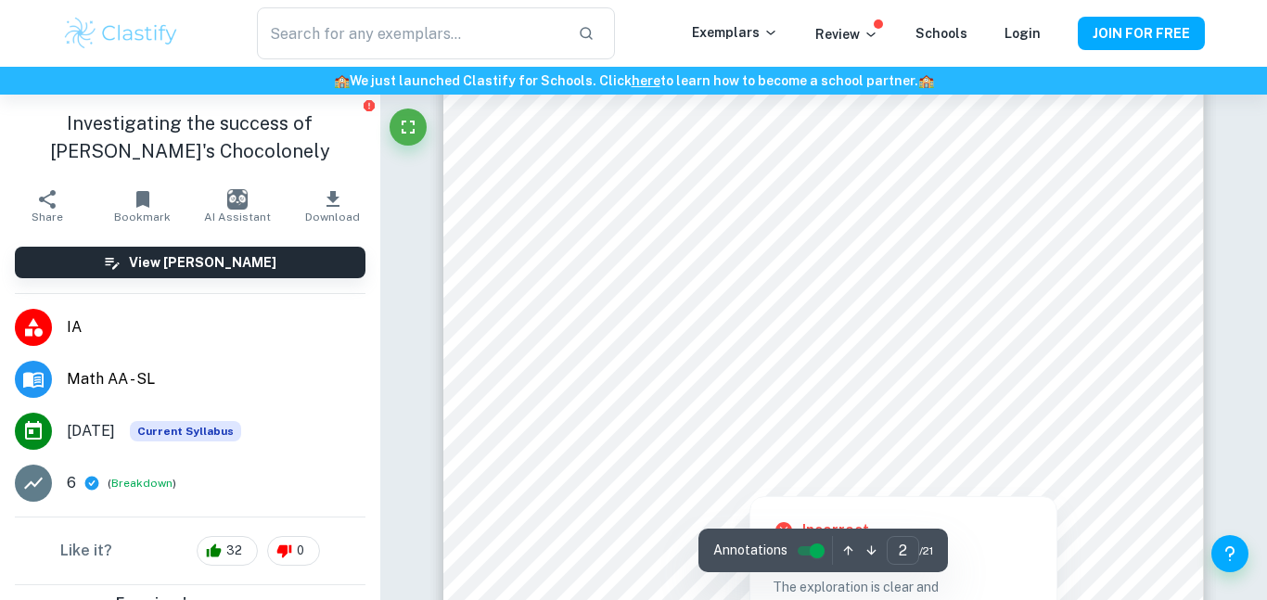
click at [588, 378] on div at bounding box center [834, 378] width 553 height 56
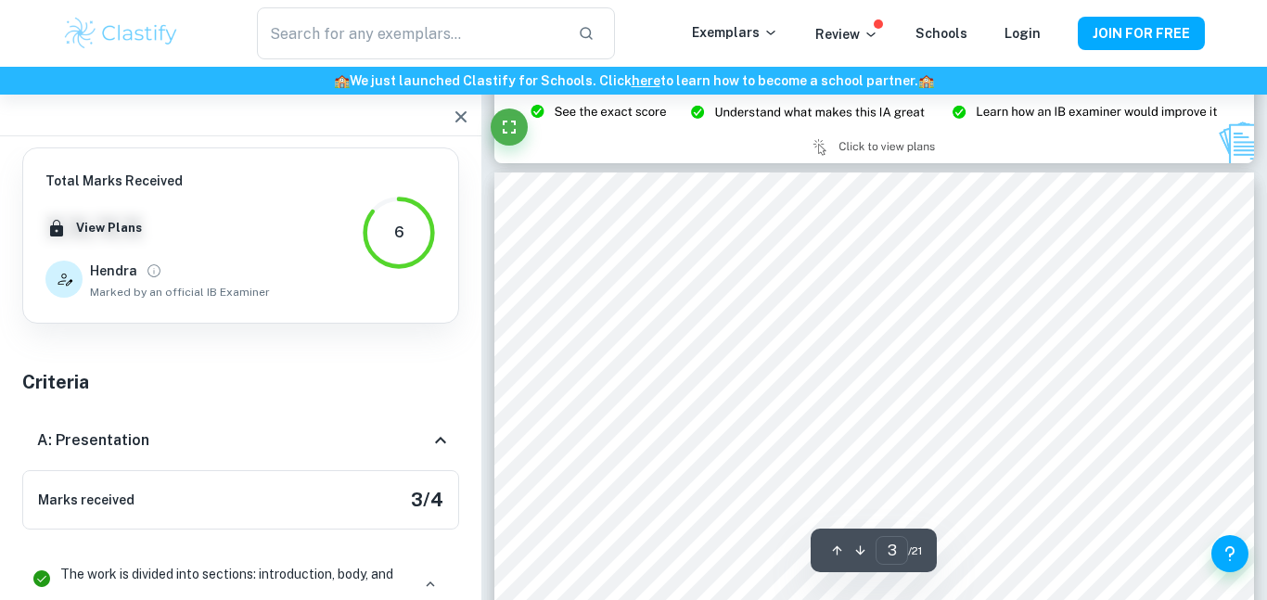
scroll to position [2367, 0]
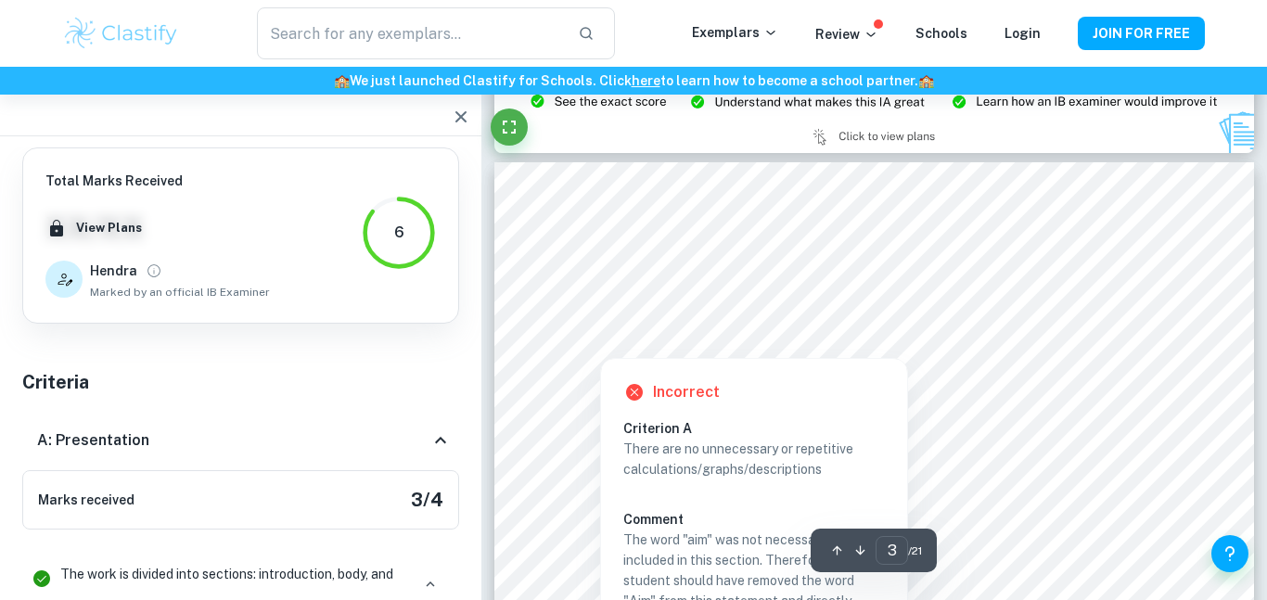
click at [600, 337] on div at bounding box center [600, 345] width 28 height 18
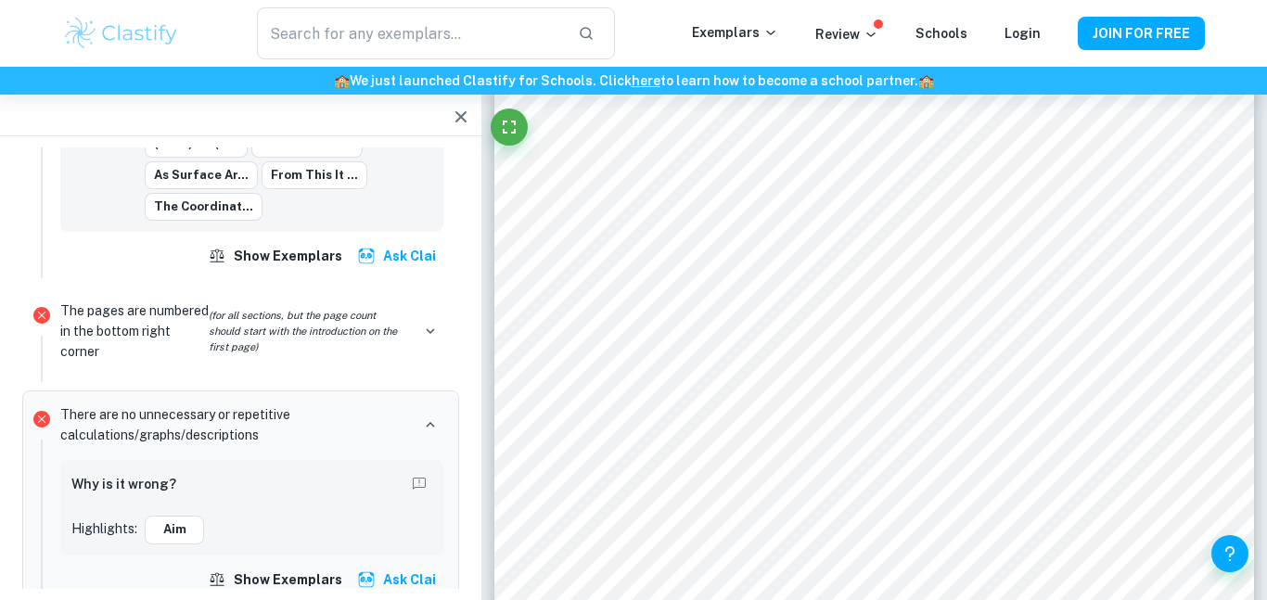
scroll to position [13772, 0]
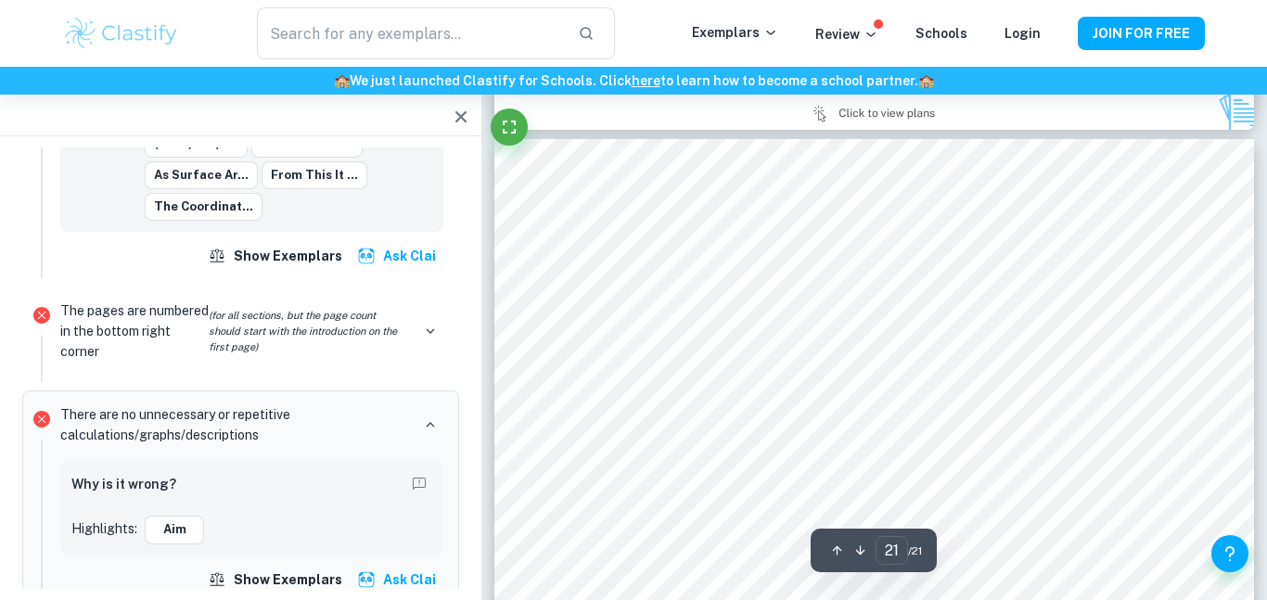
type input "20"
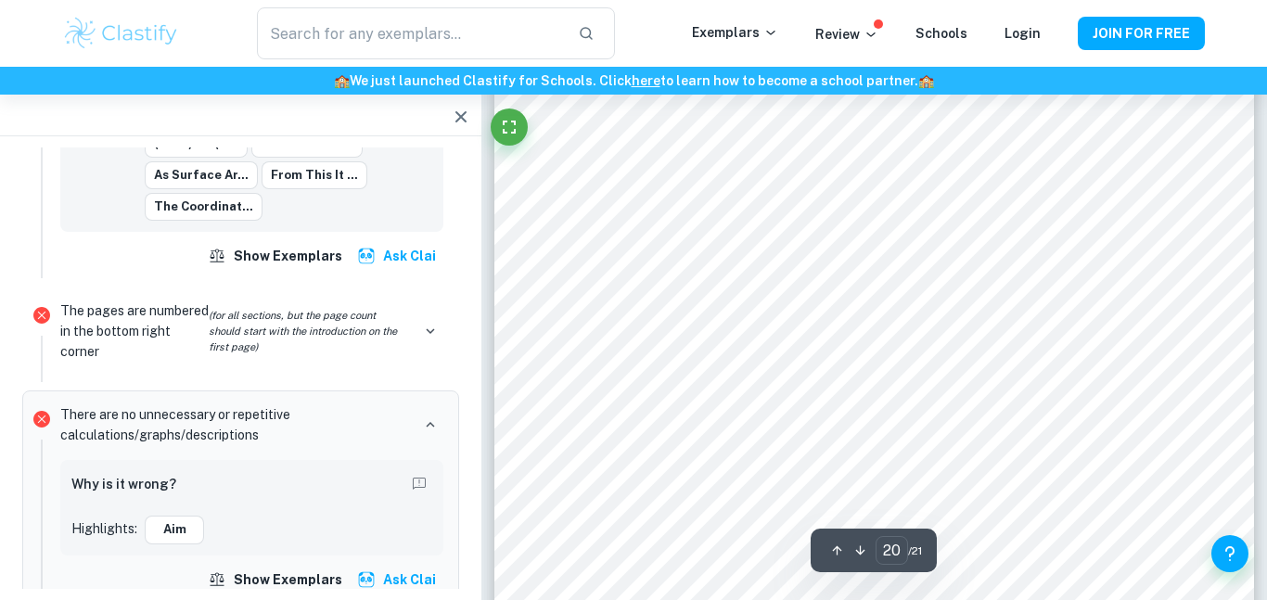
scroll to position [21579, 0]
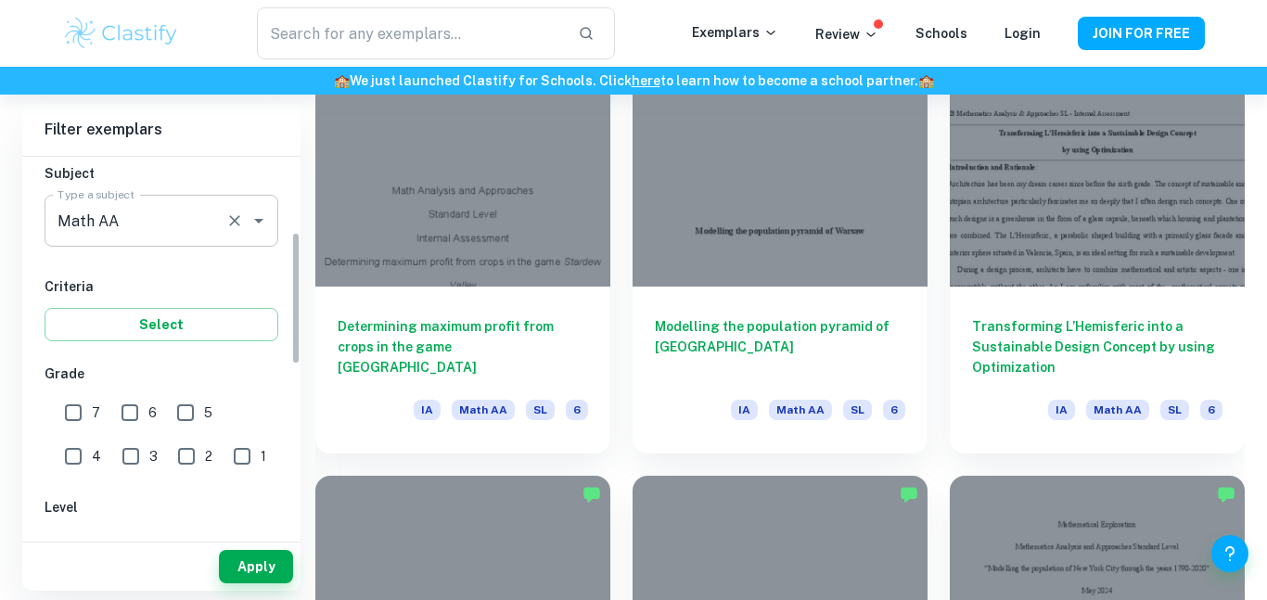
scroll to position [225, 0]
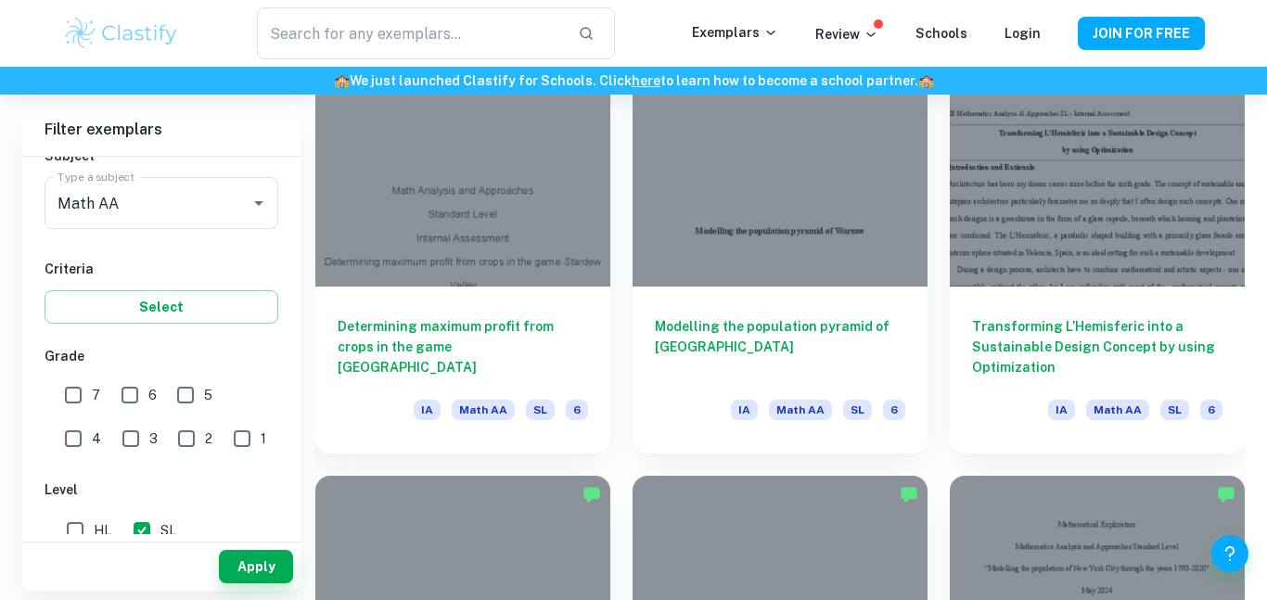
click at [78, 386] on input "7" at bounding box center [73, 395] width 37 height 37
checkbox input "true"
click at [258, 581] on button "Apply" at bounding box center [256, 566] width 74 height 33
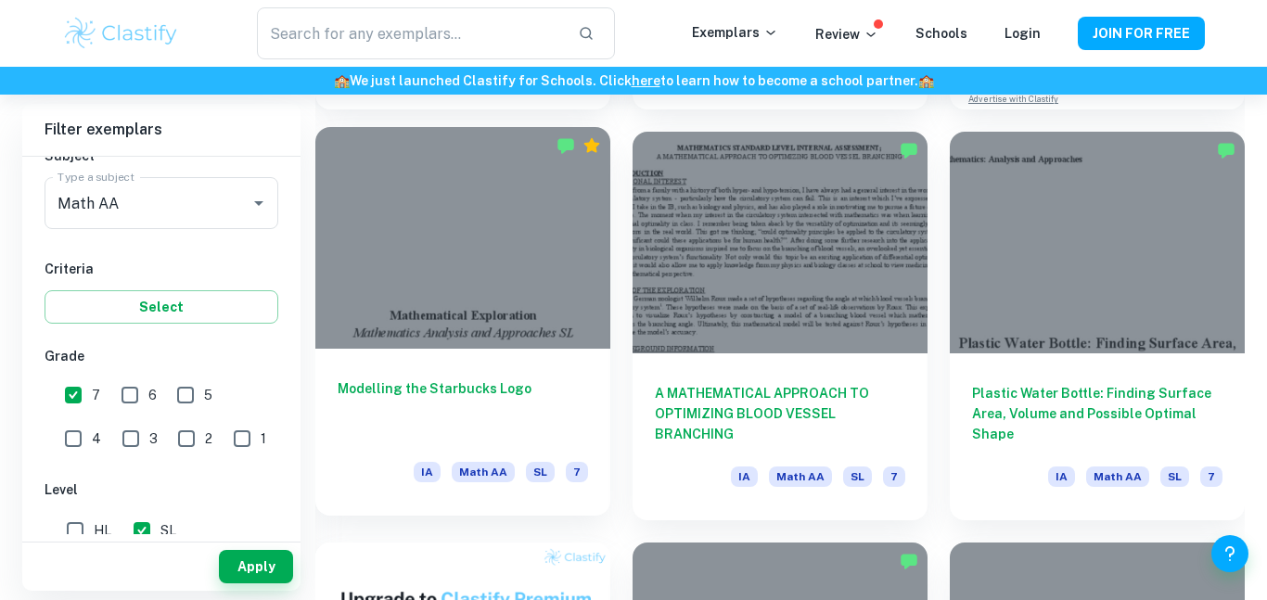
scroll to position [908, 0]
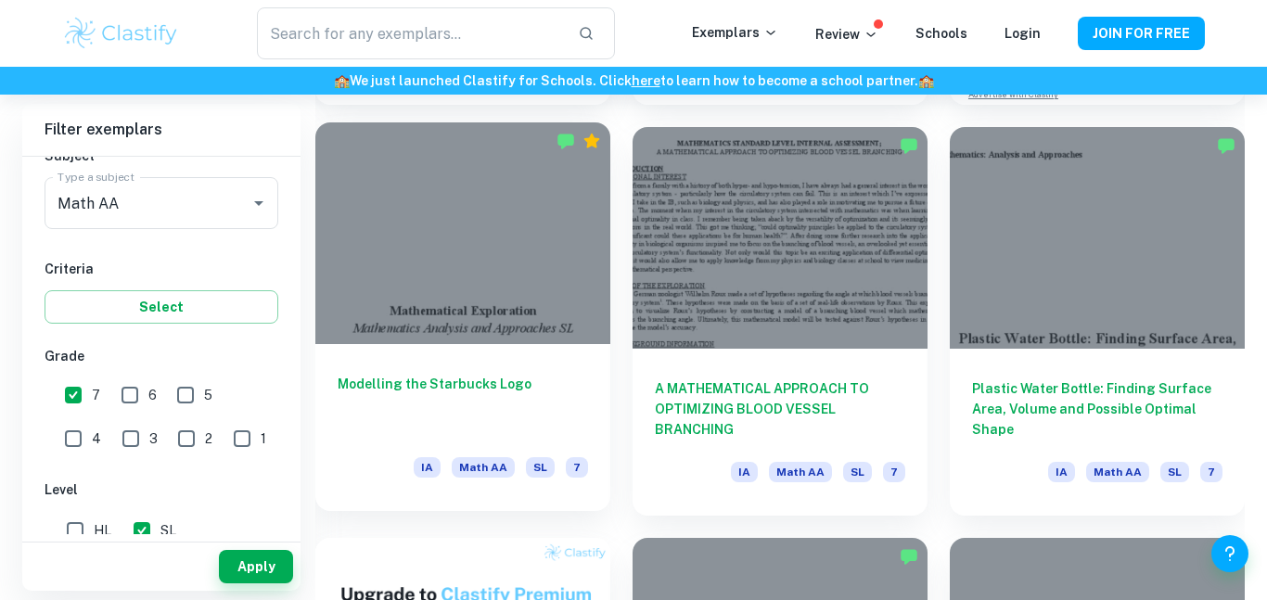
click at [510, 384] on h6 "Modelling the Starbucks Logo" at bounding box center [463, 404] width 250 height 61
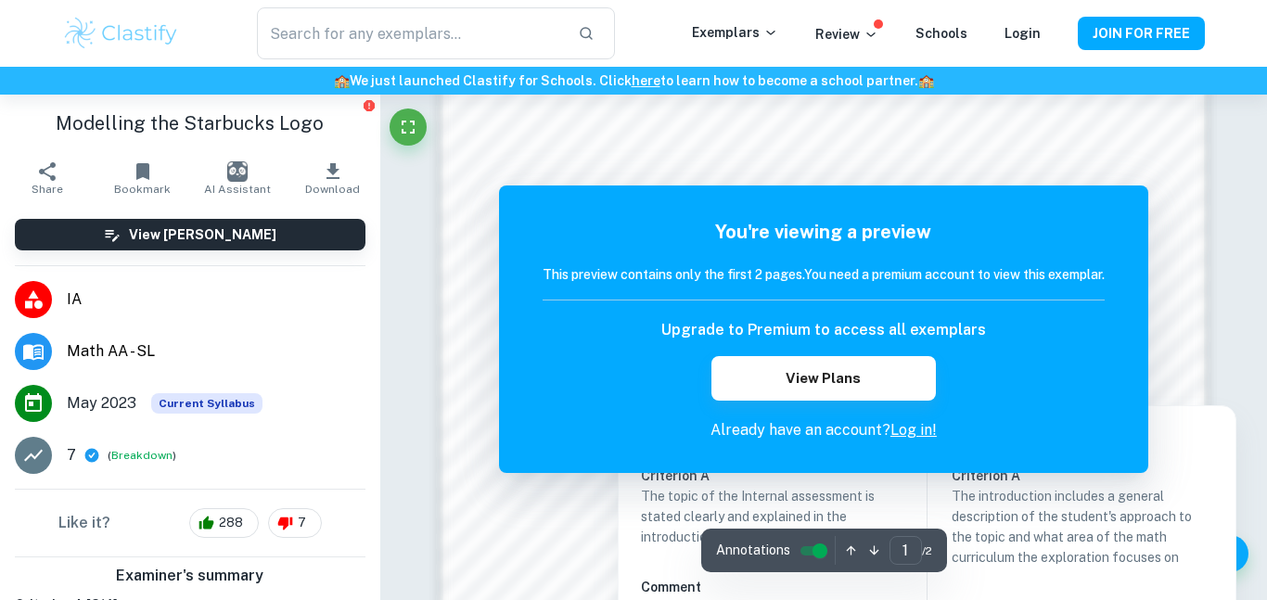
scroll to position [1566, 0]
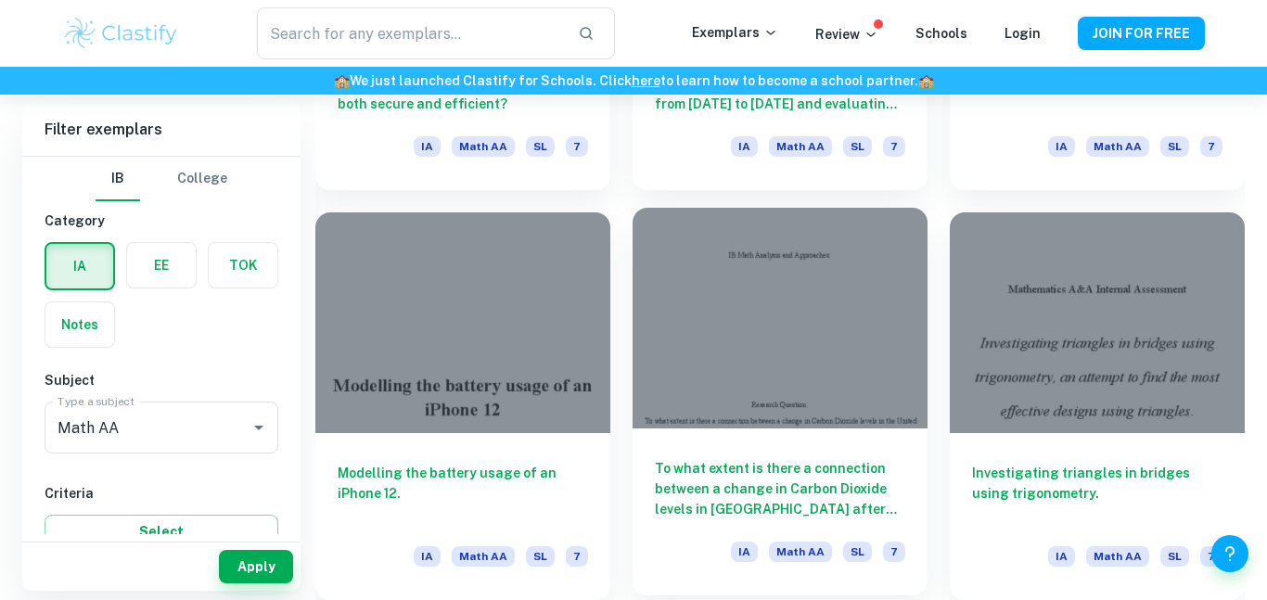
scroll to position [4517, 0]
